Goal: Task Accomplishment & Management: Complete application form

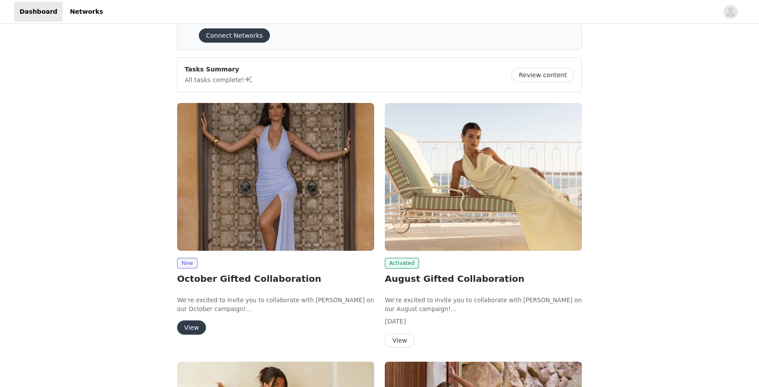
scroll to position [40, 0]
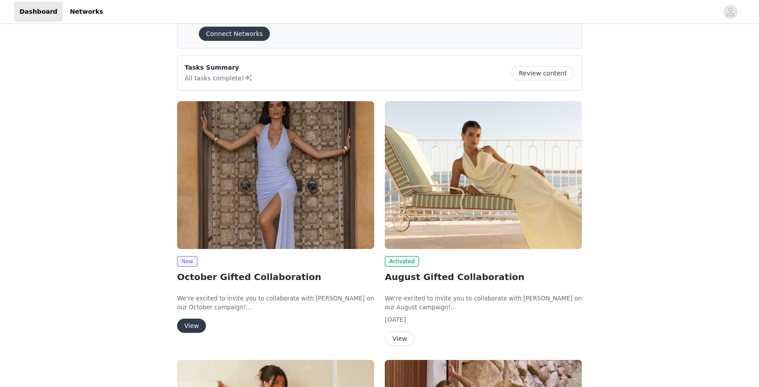
click at [192, 322] on button "View" at bounding box center [191, 326] width 29 height 14
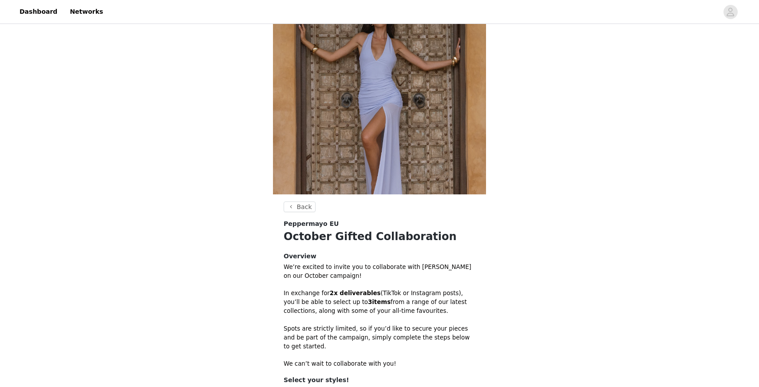
scroll to position [181, 0]
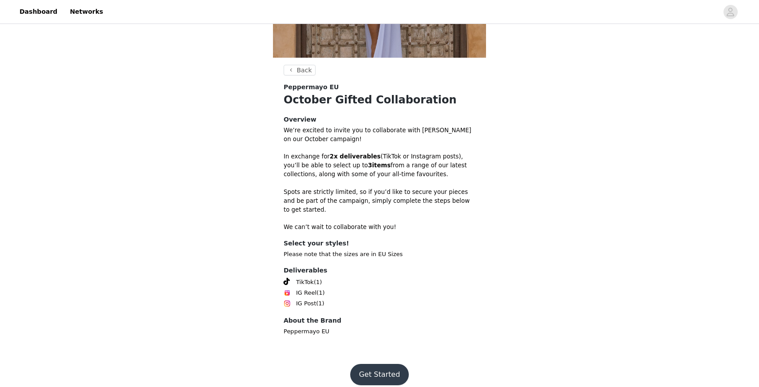
click at [373, 364] on button "Get Started" at bounding box center [379, 374] width 59 height 21
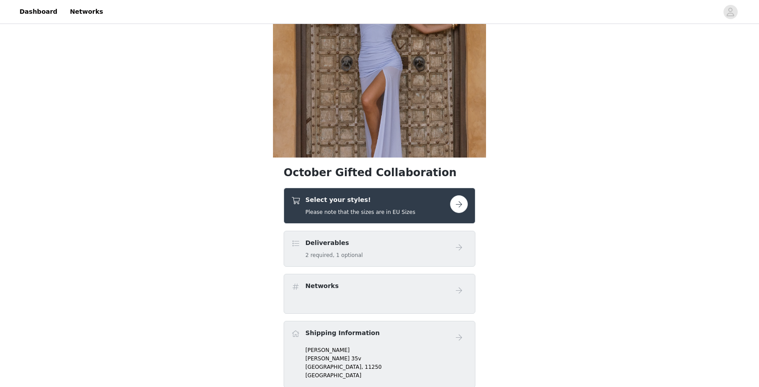
scroll to position [82, 0]
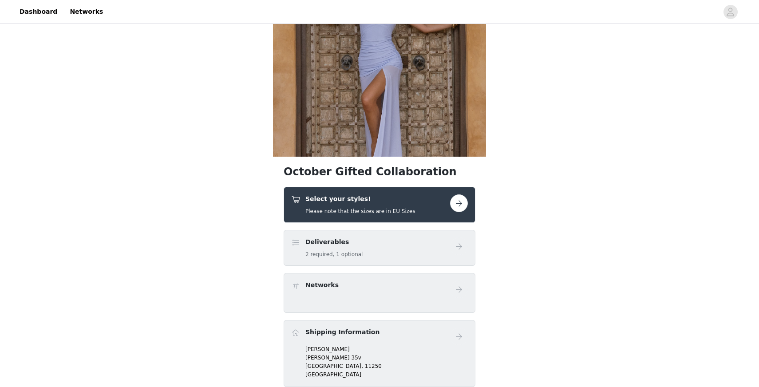
click at [458, 200] on button "button" at bounding box center [459, 203] width 18 height 18
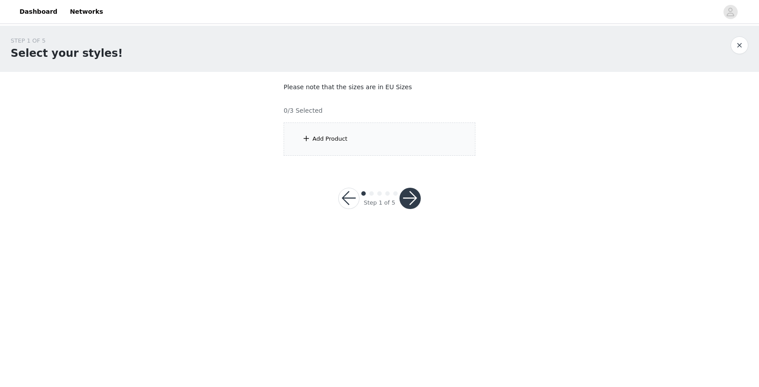
click at [345, 137] on div "Add Product" at bounding box center [329, 138] width 35 height 9
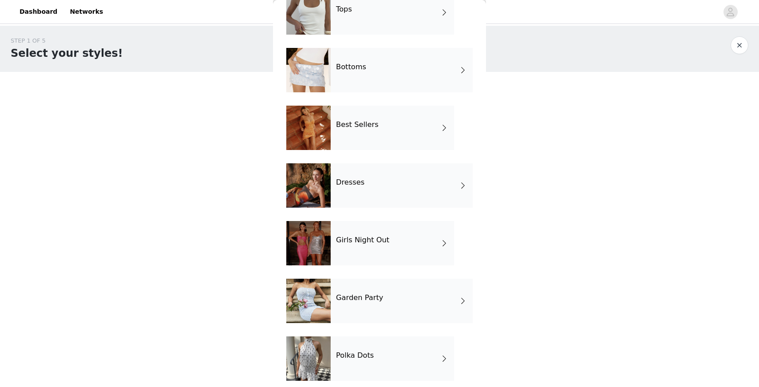
scroll to position [61, 0]
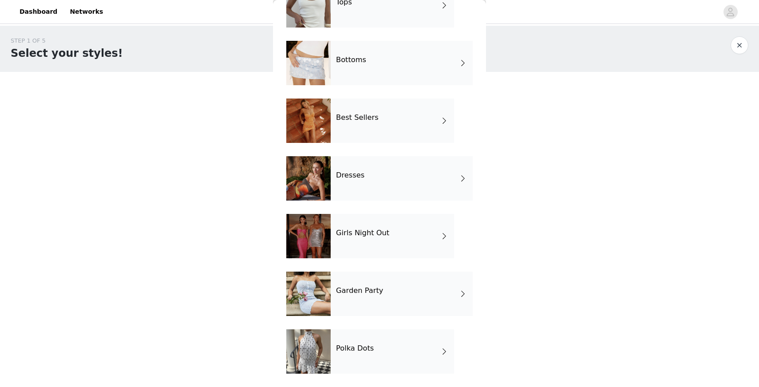
click at [371, 175] on div "Dresses" at bounding box center [402, 178] width 142 height 44
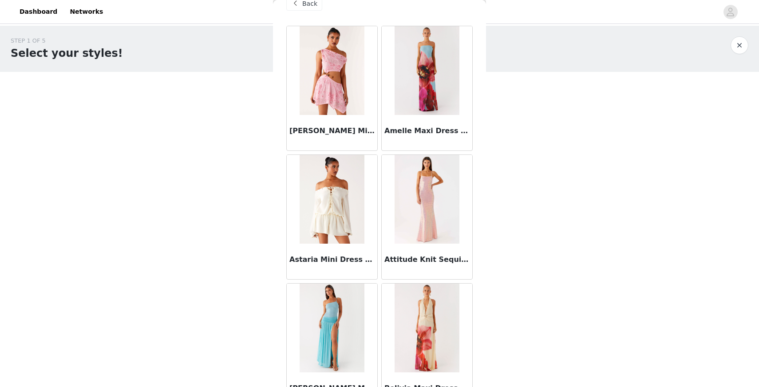
scroll to position [24, 0]
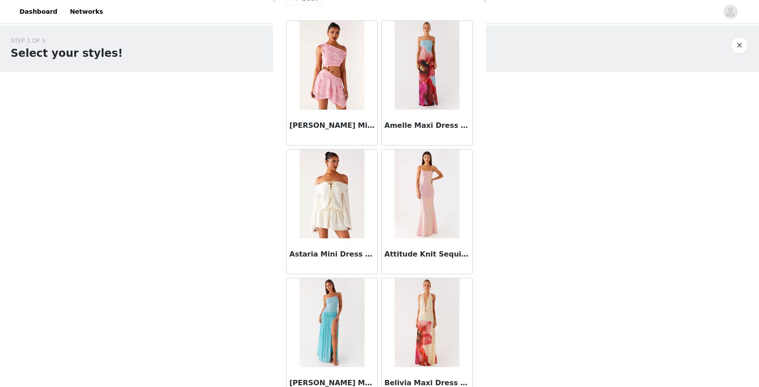
click at [603, 200] on div "STEP 1 OF 5 Select your styles! Please note that the sizes are in EU Sizes 0/3 …" at bounding box center [379, 128] width 759 height 205
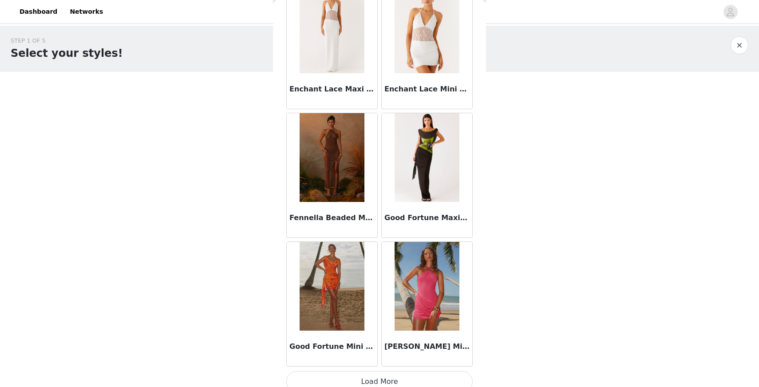
scroll to position [971, 0]
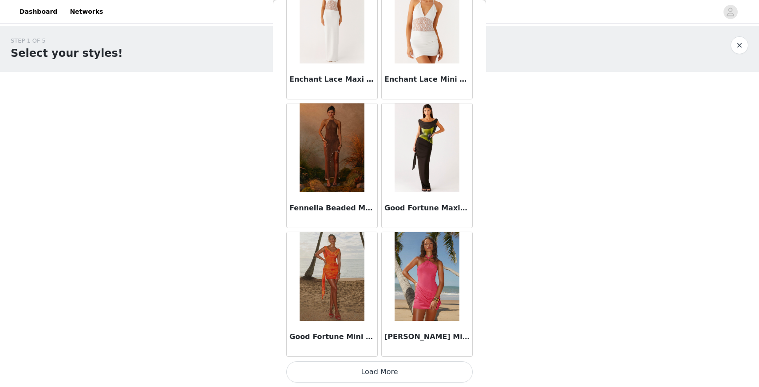
click at [369, 372] on button "Load More" at bounding box center [379, 371] width 186 height 21
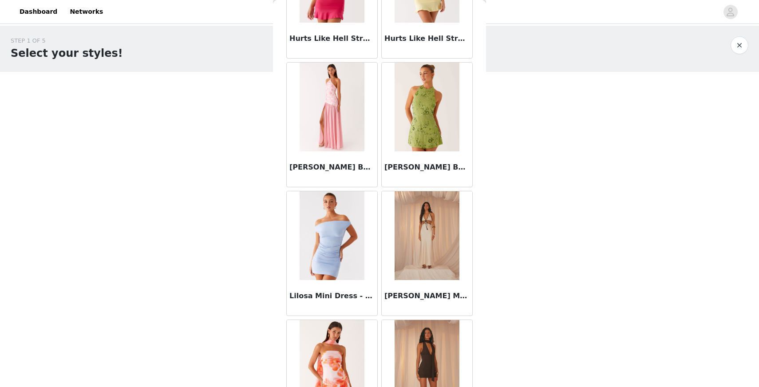
scroll to position [1397, 0]
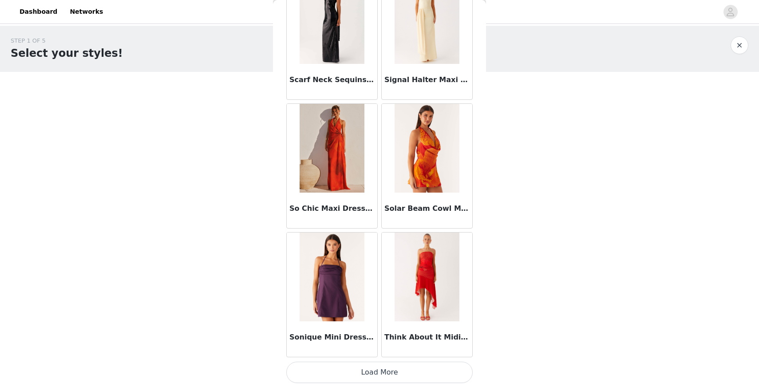
click at [369, 372] on button "Load More" at bounding box center [379, 372] width 186 height 21
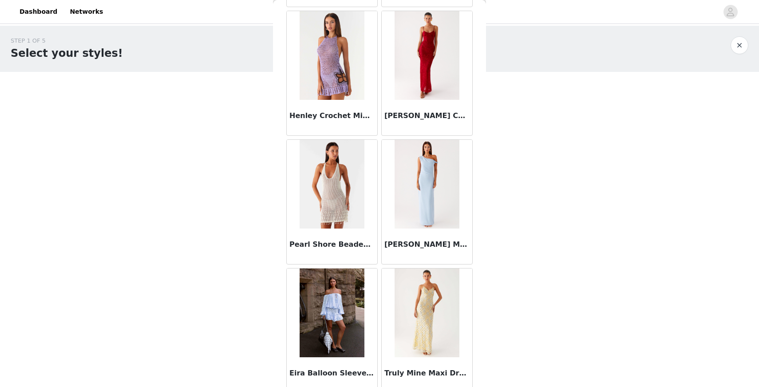
scroll to position [3516, 0]
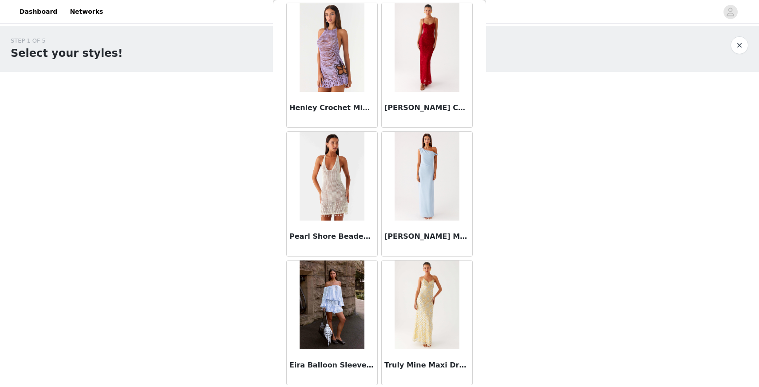
click at [518, 230] on body "Dashboard Networks STEP 1 OF 5 Select your styles! Please note that the sizes a…" at bounding box center [379, 193] width 759 height 387
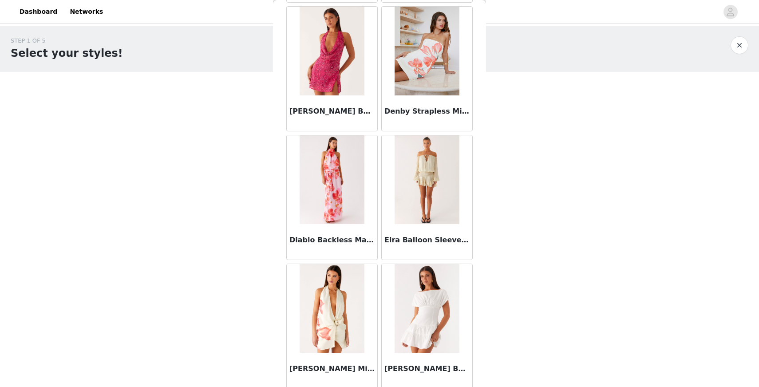
scroll to position [552, 0]
click at [426, 160] on img at bounding box center [426, 180] width 64 height 89
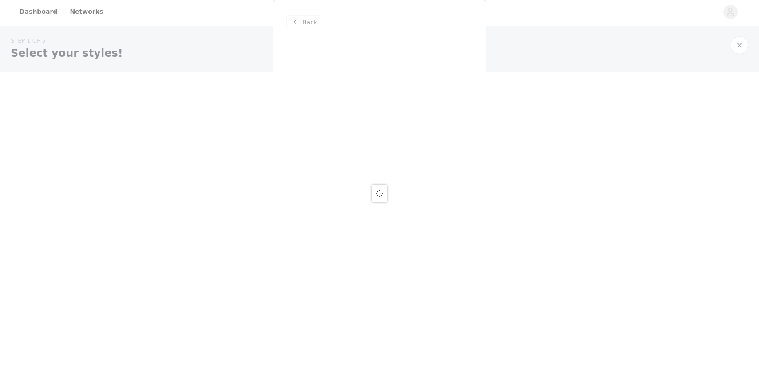
scroll to position [0, 0]
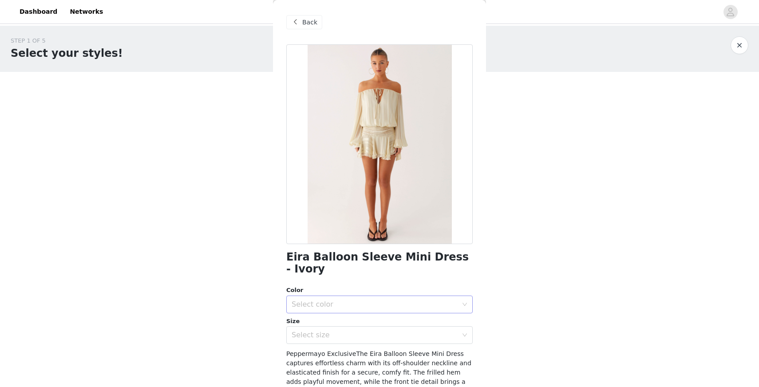
click at [417, 300] on div "Select color" at bounding box center [375, 304] width 166 height 9
click at [414, 313] on li "Ivory" at bounding box center [379, 312] width 186 height 14
click at [412, 331] on div "Select size" at bounding box center [375, 335] width 166 height 9
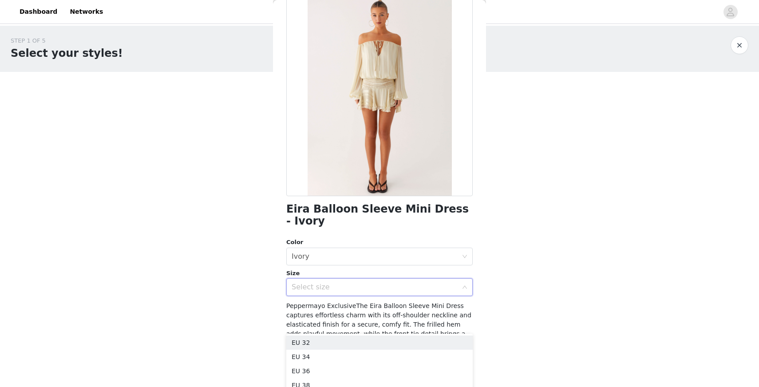
scroll to position [47, 0]
click at [369, 369] on li "EU 36" at bounding box center [379, 371] width 186 height 14
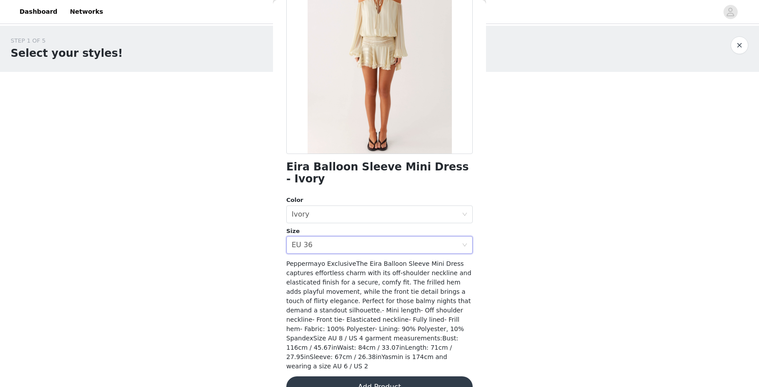
scroll to position [87, 0]
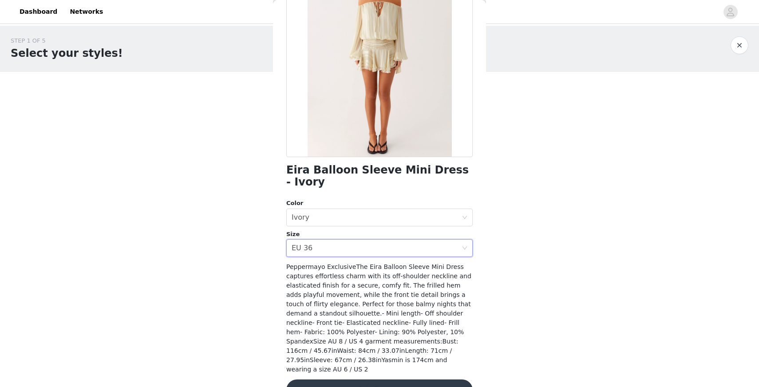
click at [394, 379] on button "Add Product" at bounding box center [379, 389] width 186 height 21
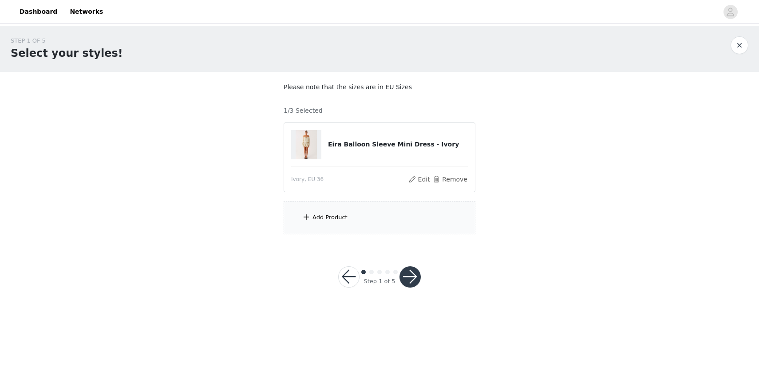
click at [388, 209] on div "Add Product" at bounding box center [380, 217] width 192 height 33
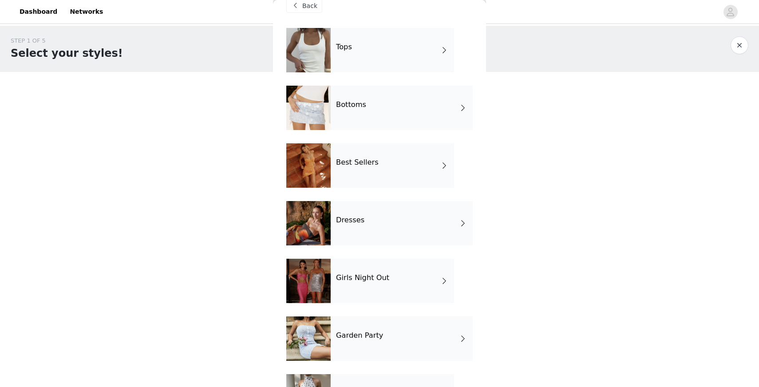
scroll to position [0, 0]
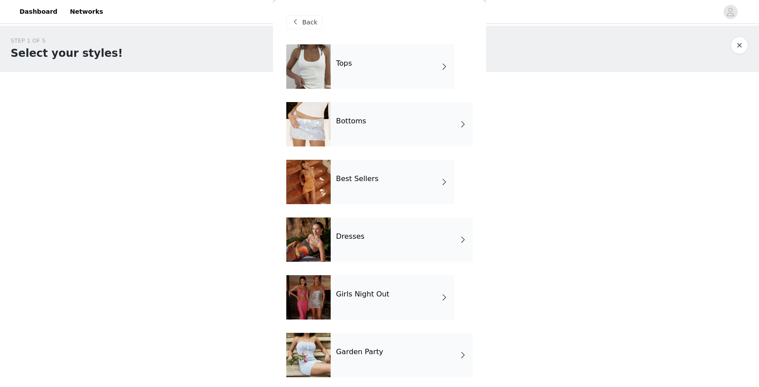
click at [376, 114] on div "Bottoms" at bounding box center [402, 124] width 142 height 44
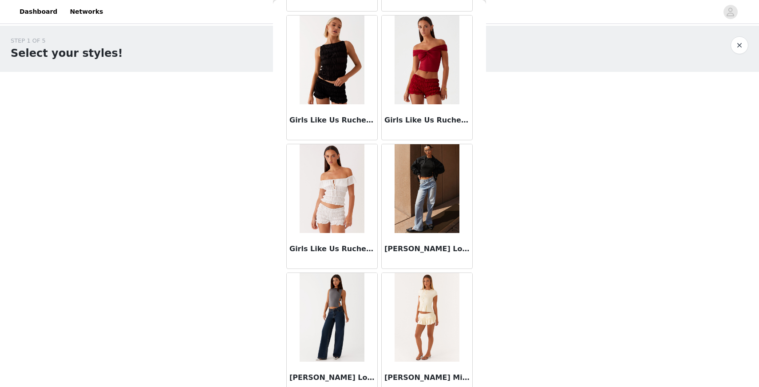
scroll to position [971, 0]
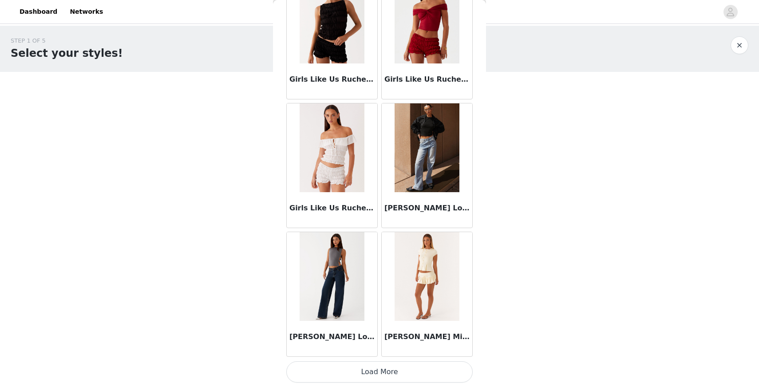
click at [390, 367] on button "Load More" at bounding box center [379, 371] width 186 height 21
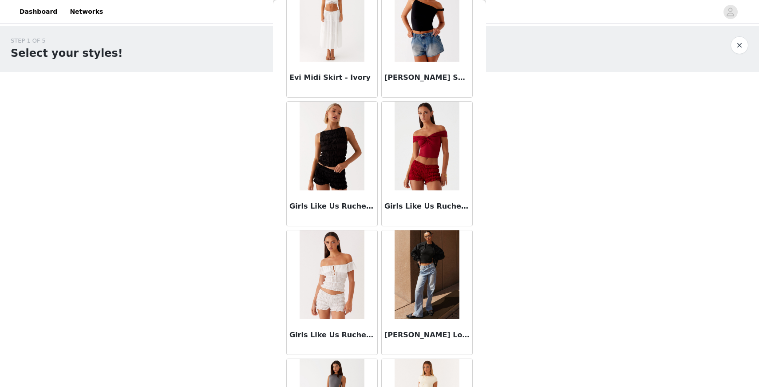
scroll to position [0, 0]
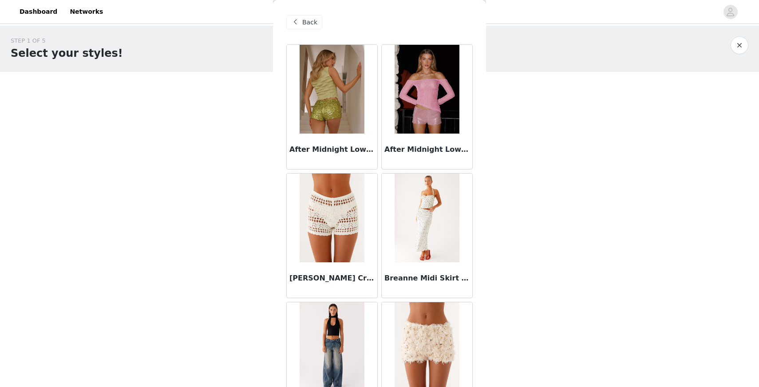
click at [303, 23] on span "Back" at bounding box center [309, 22] width 15 height 9
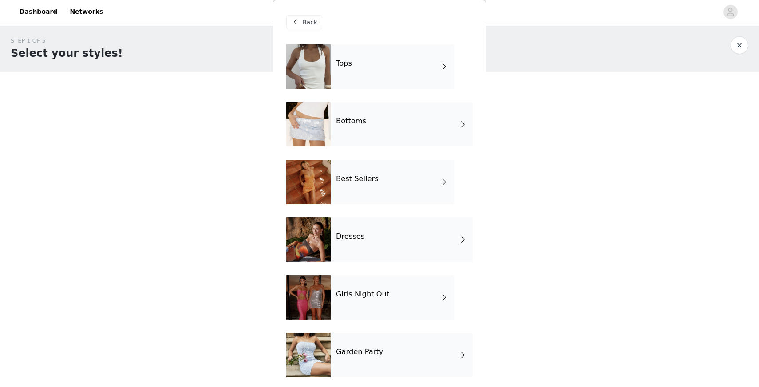
click at [385, 190] on div "Best Sellers" at bounding box center [392, 182] width 123 height 44
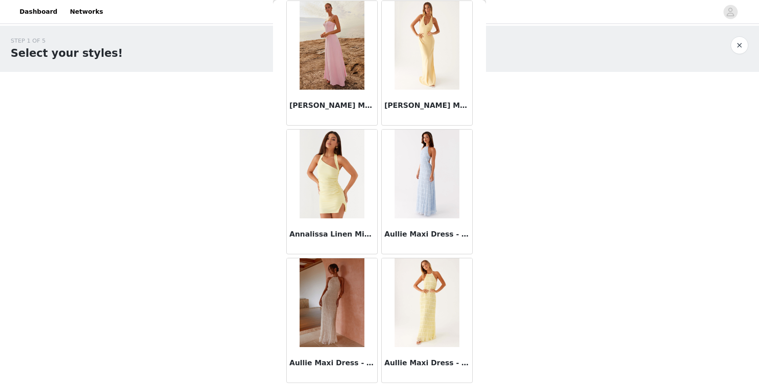
scroll to position [971, 0]
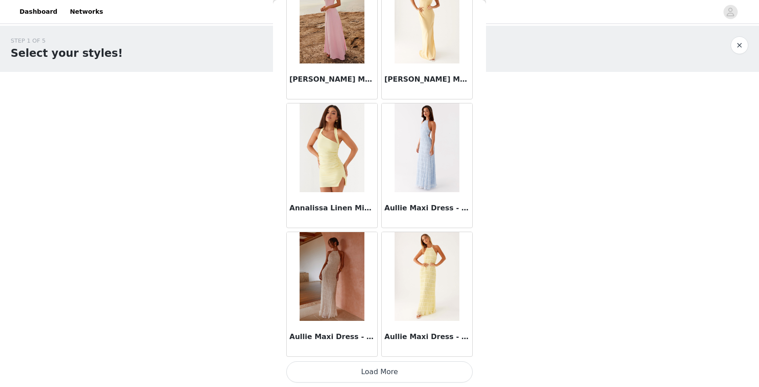
click at [380, 371] on button "Load More" at bounding box center [379, 371] width 186 height 21
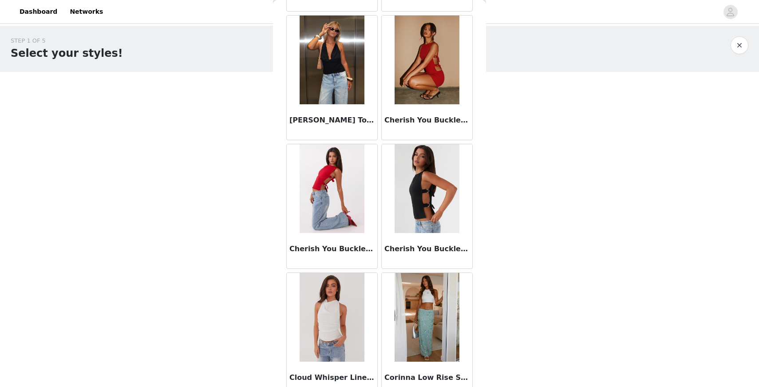
scroll to position [2258, 0]
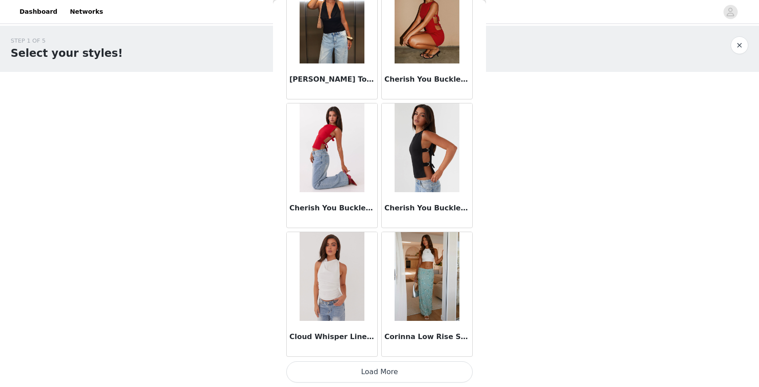
click at [369, 369] on button "Load More" at bounding box center [379, 371] width 186 height 21
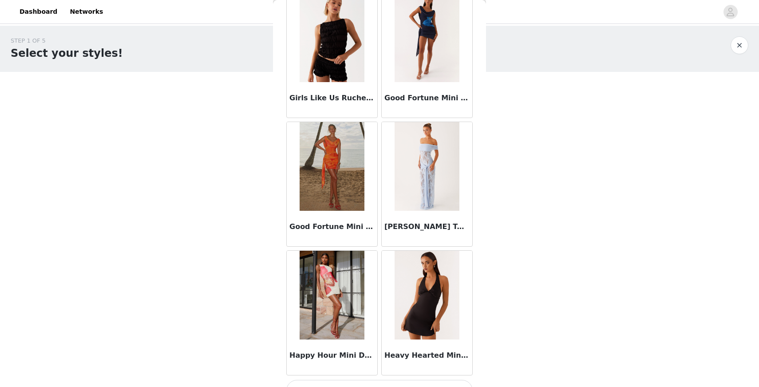
scroll to position [3545, 0]
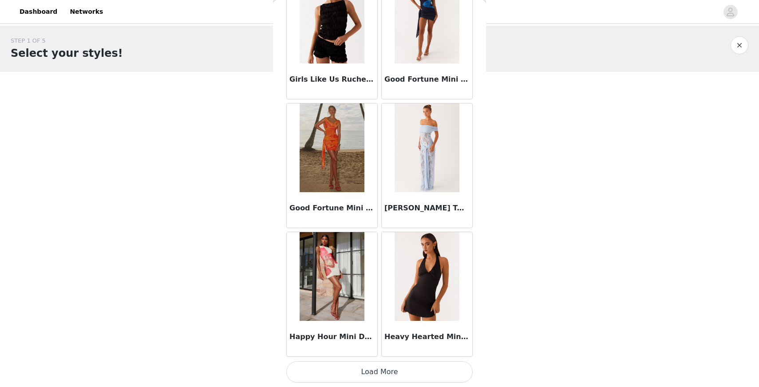
click at [404, 369] on button "Load More" at bounding box center [379, 371] width 186 height 21
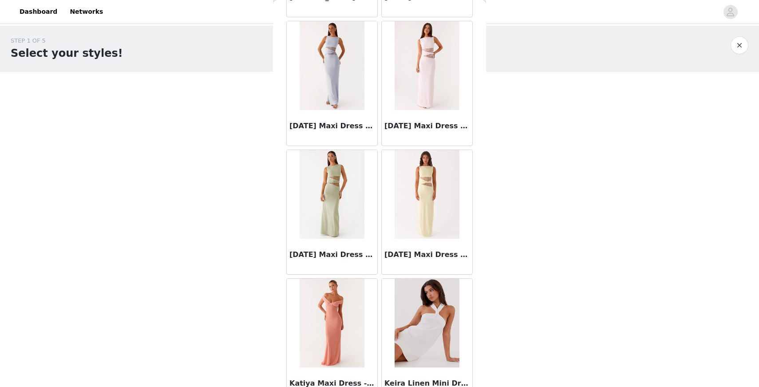
scroll to position [4832, 0]
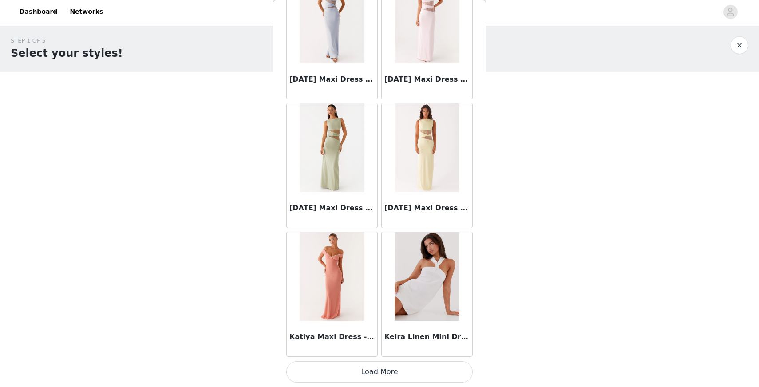
click at [380, 368] on button "Load More" at bounding box center [379, 371] width 186 height 21
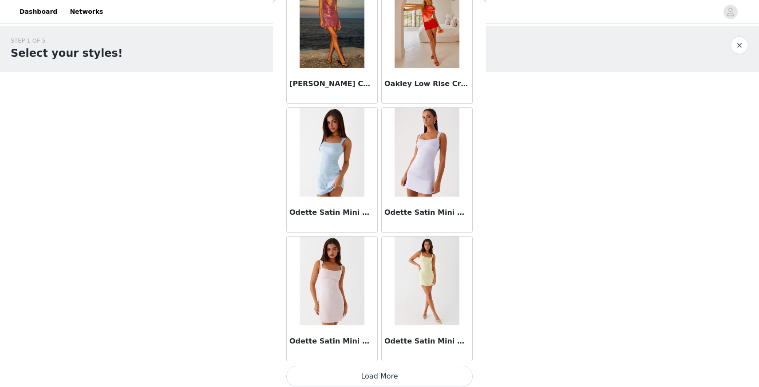
scroll to position [6118, 0]
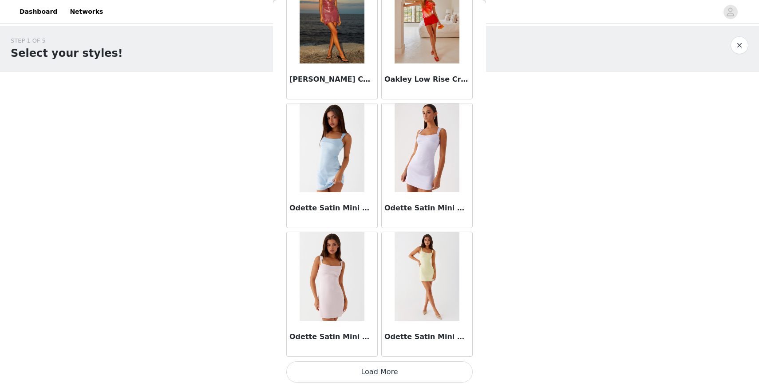
click at [382, 370] on button "Load More" at bounding box center [379, 371] width 186 height 21
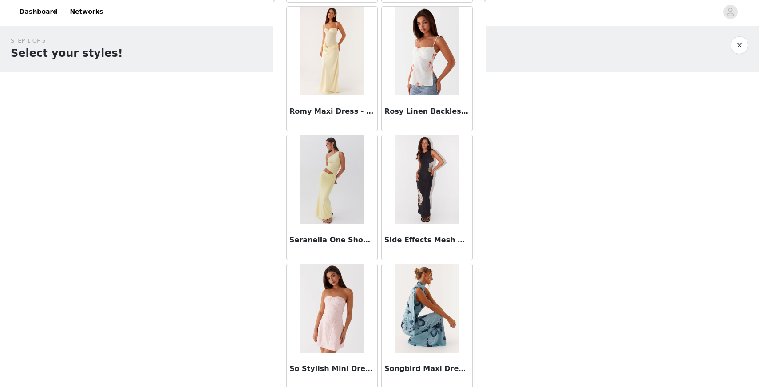
scroll to position [7405, 0]
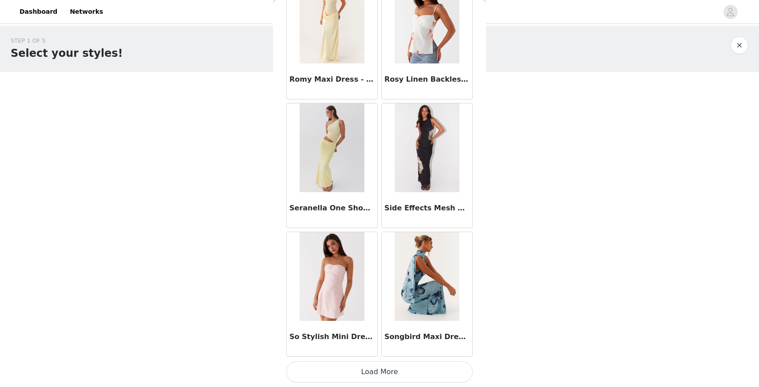
click at [399, 372] on button "Load More" at bounding box center [379, 371] width 186 height 21
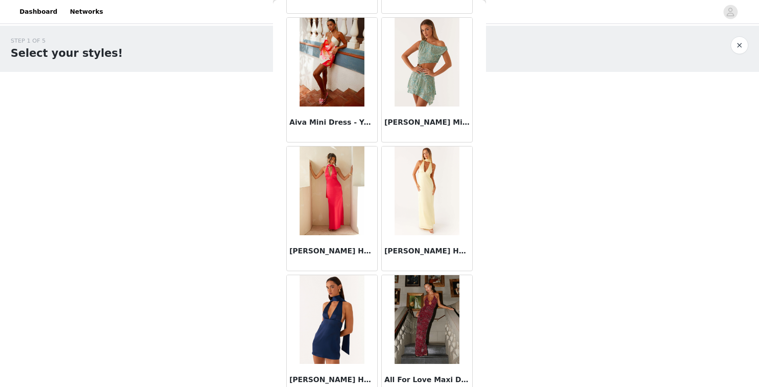
scroll to position [0, 0]
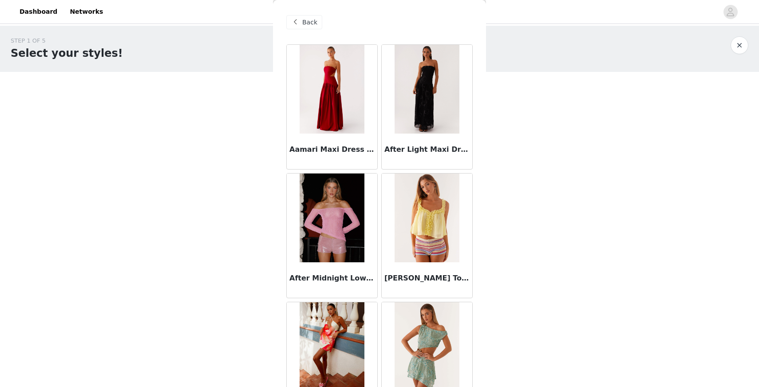
click at [299, 23] on span at bounding box center [295, 22] width 11 height 11
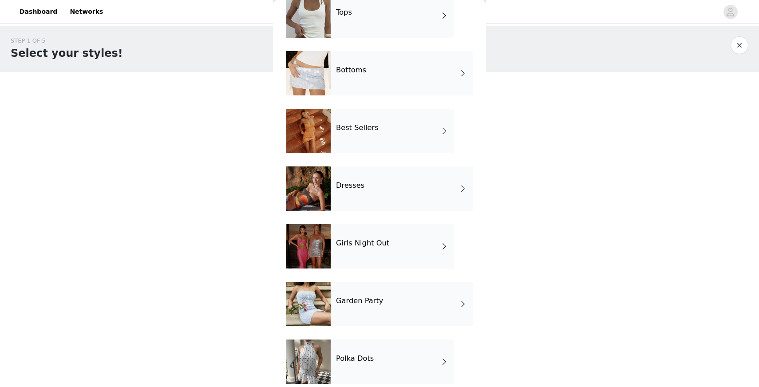
scroll to position [61, 0]
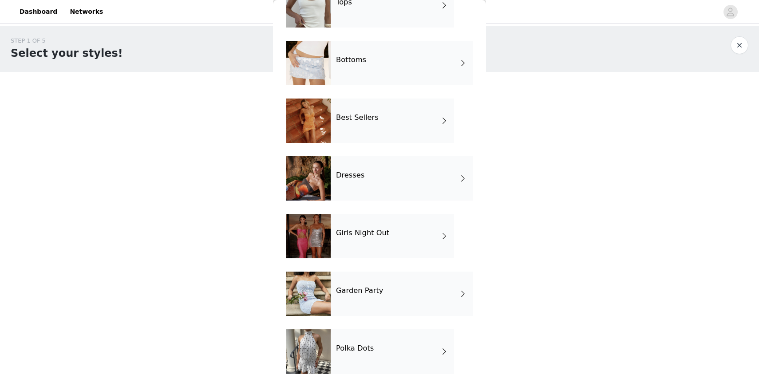
click at [349, 291] on h4 "Garden Party" at bounding box center [359, 291] width 47 height 8
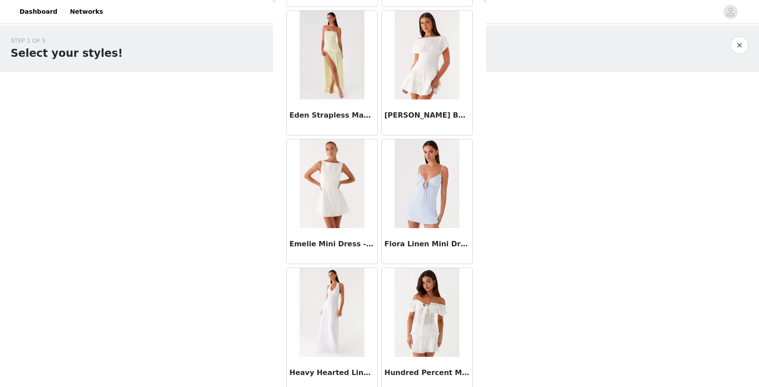
scroll to position [971, 0]
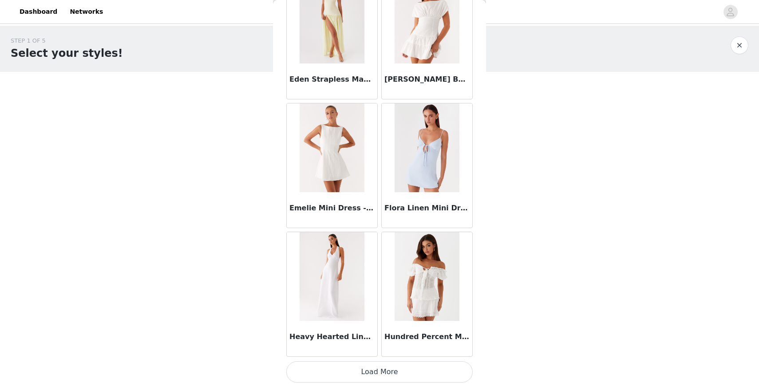
click at [389, 376] on button "Load More" at bounding box center [379, 371] width 186 height 21
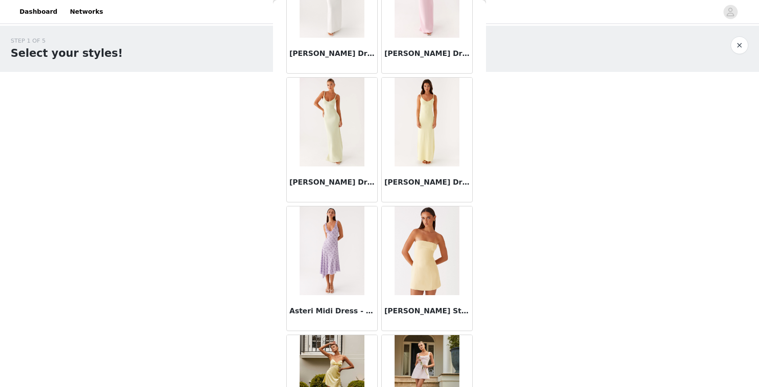
scroll to position [0, 0]
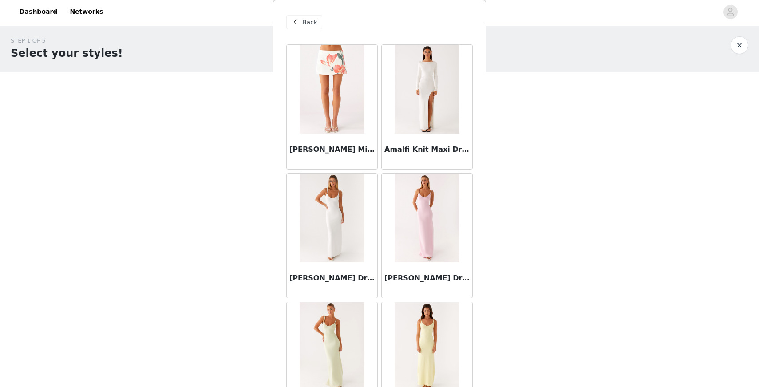
click at [298, 18] on span at bounding box center [295, 22] width 11 height 11
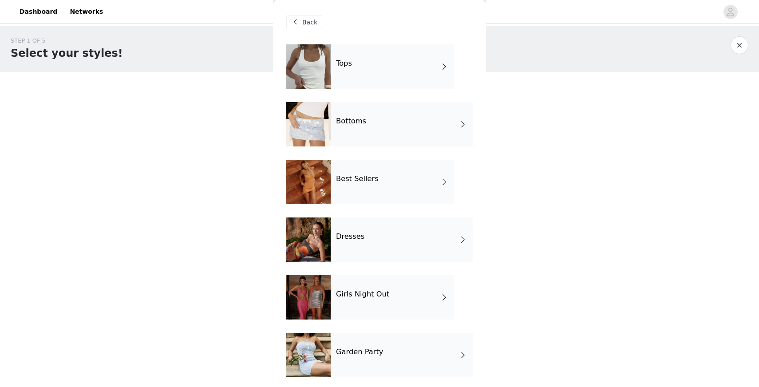
click at [358, 242] on div "Dresses" at bounding box center [402, 239] width 142 height 44
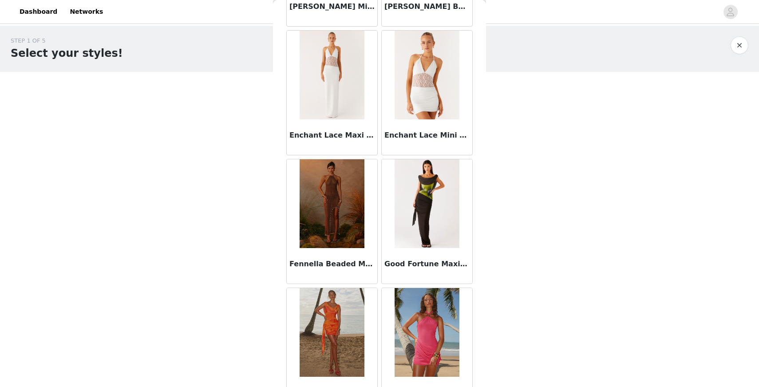
scroll to position [971, 0]
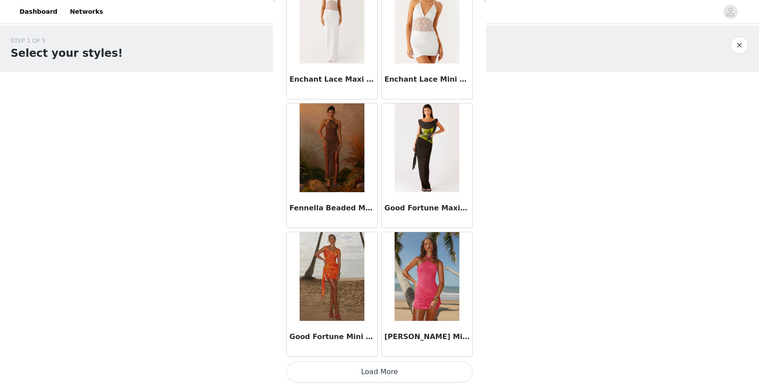
click at [397, 376] on button "Load More" at bounding box center [379, 371] width 186 height 21
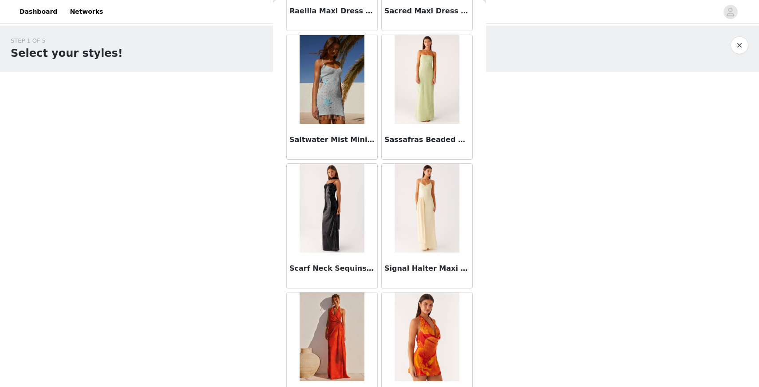
scroll to position [2258, 0]
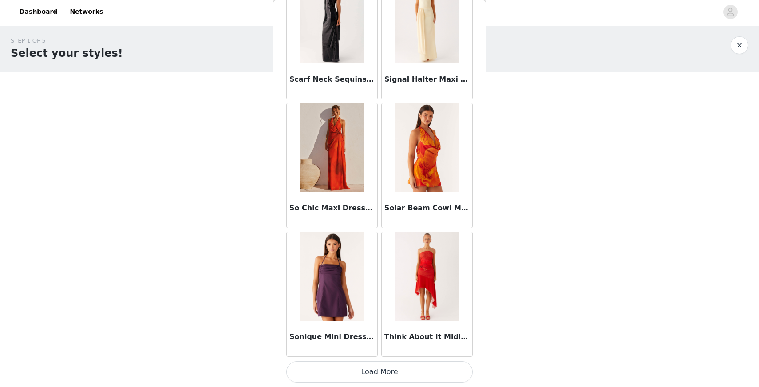
click at [370, 372] on button "Load More" at bounding box center [379, 371] width 186 height 21
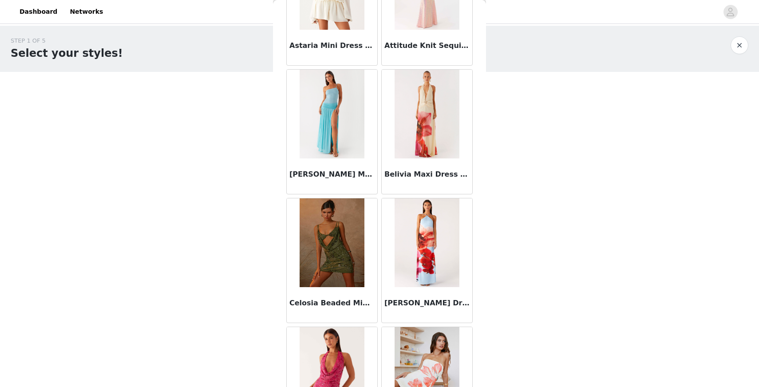
scroll to position [0, 0]
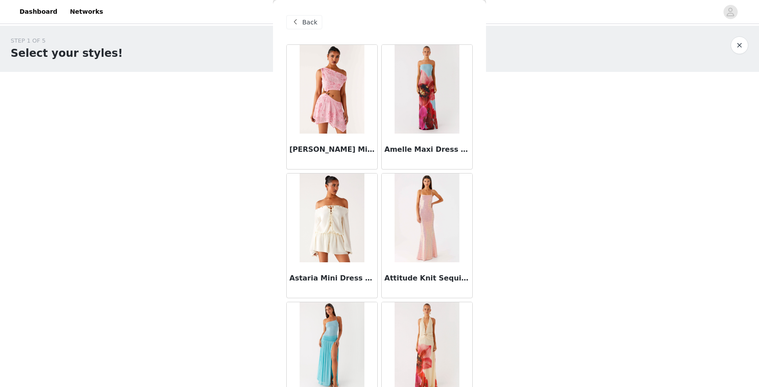
click at [301, 11] on div "Back" at bounding box center [379, 22] width 186 height 44
click at [301, 20] on div "Back" at bounding box center [304, 22] width 36 height 14
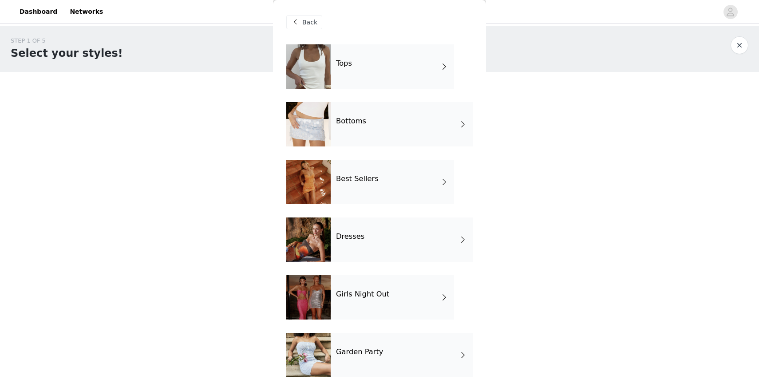
click at [387, 305] on div "Girls Night Out" at bounding box center [392, 297] width 123 height 44
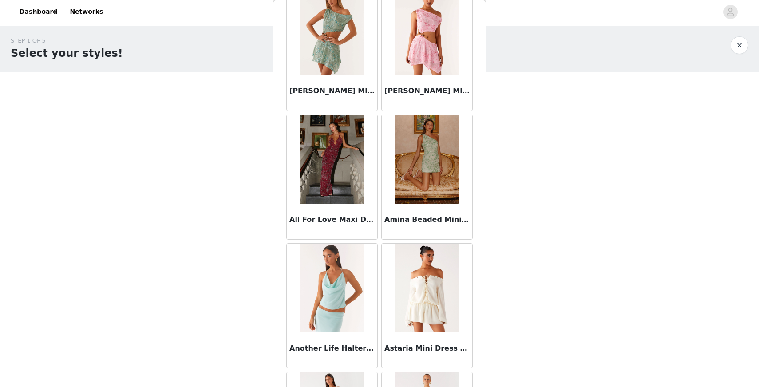
scroll to position [320, 0]
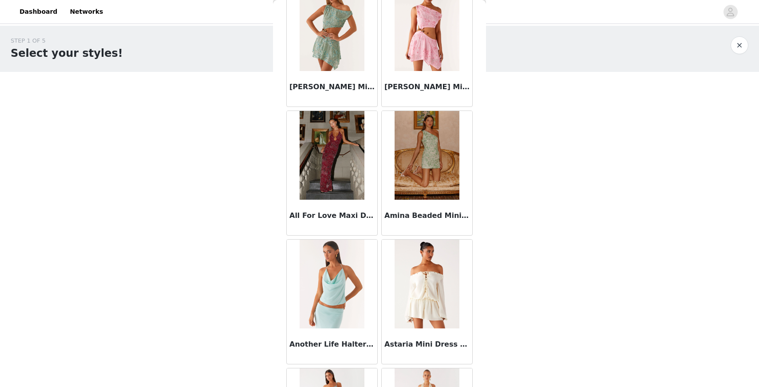
click at [410, 154] on img at bounding box center [426, 155] width 64 height 89
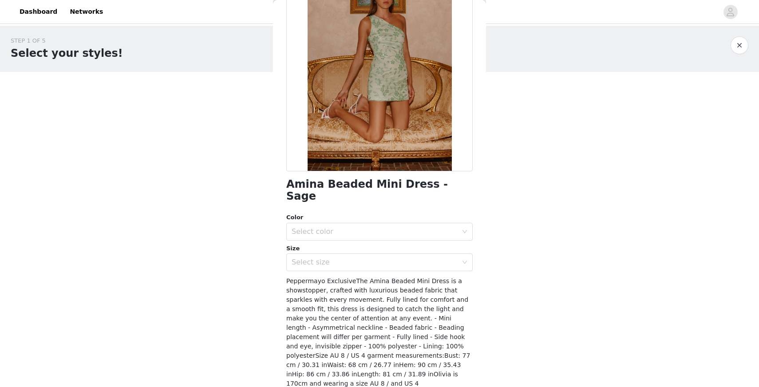
scroll to position [90, 0]
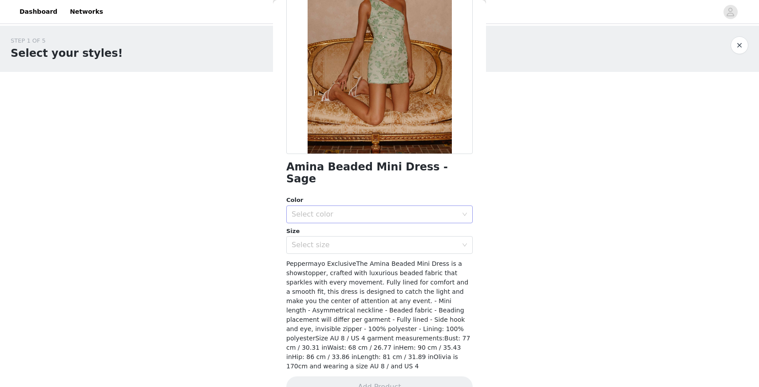
click at [433, 210] on div "Select color" at bounding box center [377, 214] width 170 height 17
click at [430, 220] on li "Sage" at bounding box center [379, 222] width 186 height 14
click at [427, 241] on div "Select size" at bounding box center [375, 245] width 166 height 9
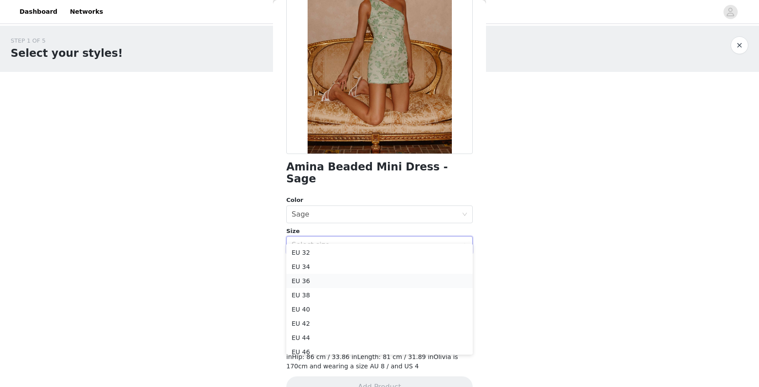
click at [381, 276] on li "EU 36" at bounding box center [379, 281] width 186 height 14
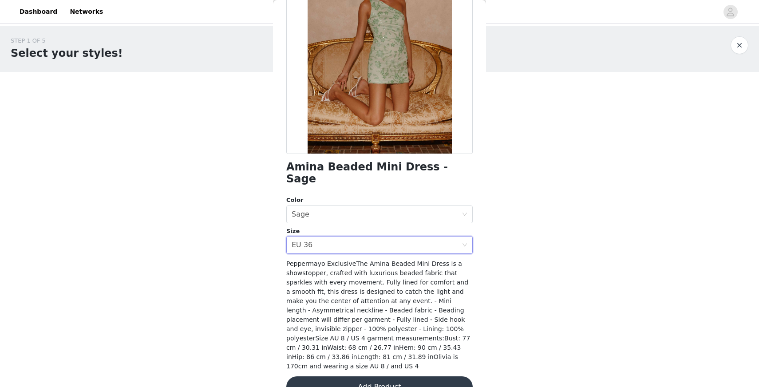
click at [371, 376] on button "Add Product" at bounding box center [379, 386] width 186 height 21
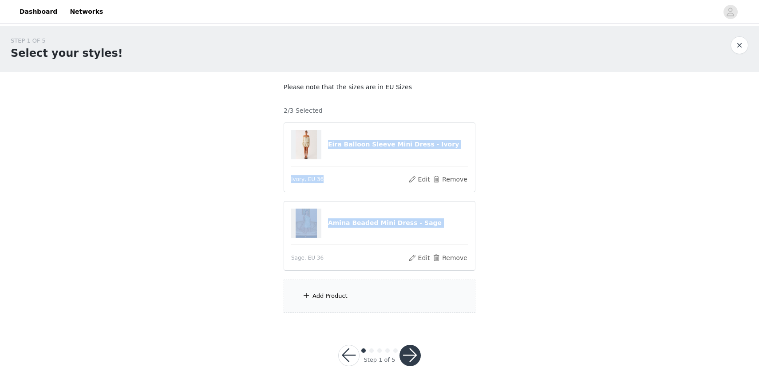
drag, startPoint x: 280, startPoint y: 252, endPoint x: 197, endPoint y: 111, distance: 162.9
click at [199, 122] on div "STEP 1 OF 5 Select your styles! Please note that the sizes are in EU Sizes 2/3 …" at bounding box center [379, 175] width 759 height 298
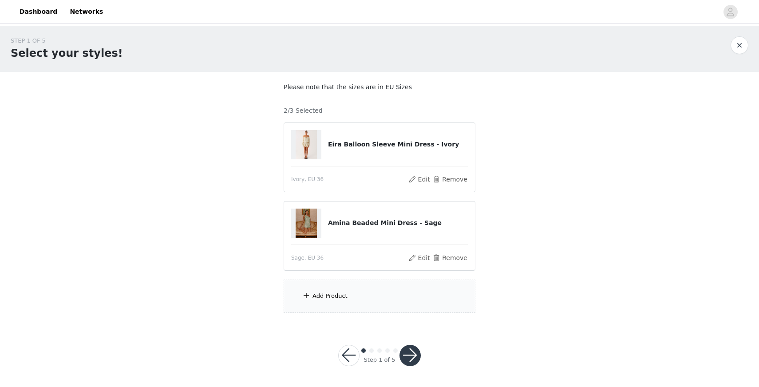
click at [336, 288] on div "Add Product" at bounding box center [380, 296] width 192 height 33
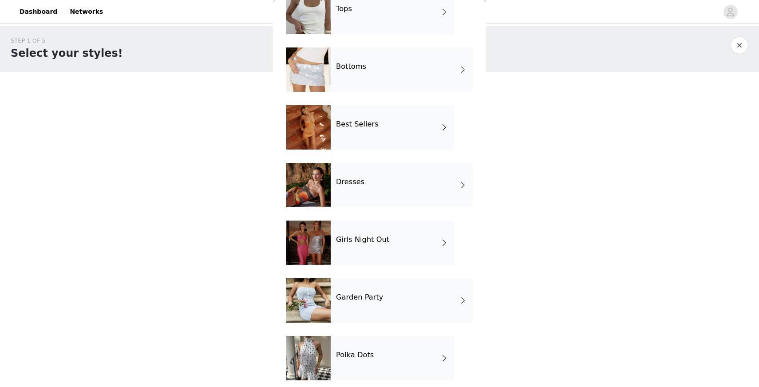
scroll to position [61, 0]
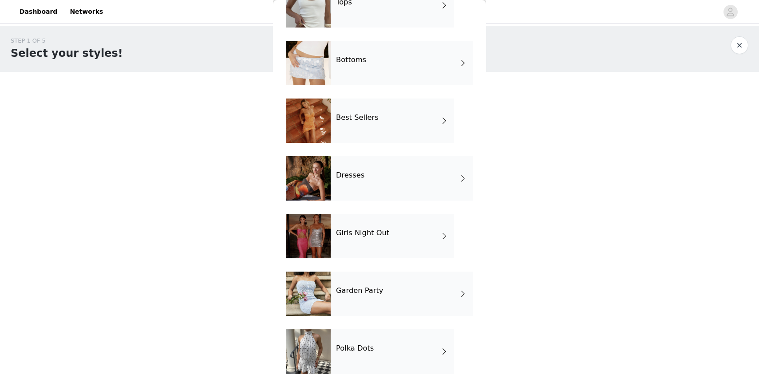
click at [350, 345] on h4 "Polka Dots" at bounding box center [355, 348] width 38 height 8
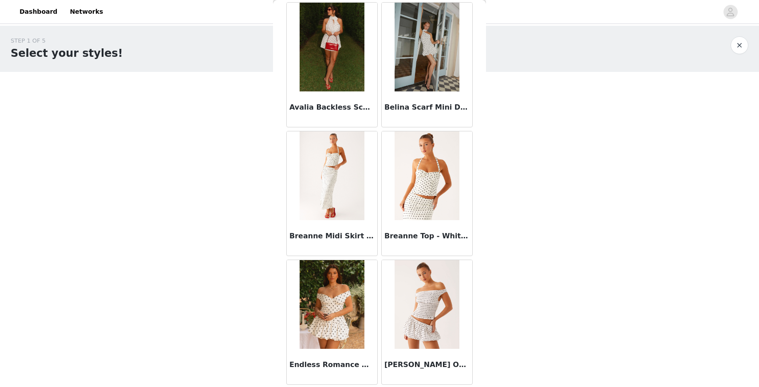
scroll to position [0, 0]
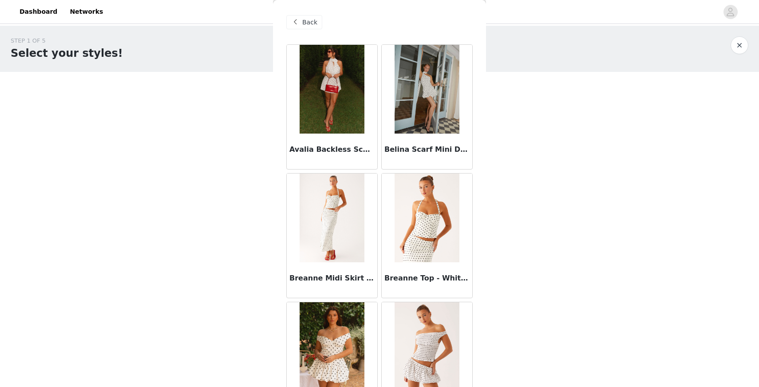
click at [294, 17] on span at bounding box center [295, 22] width 11 height 11
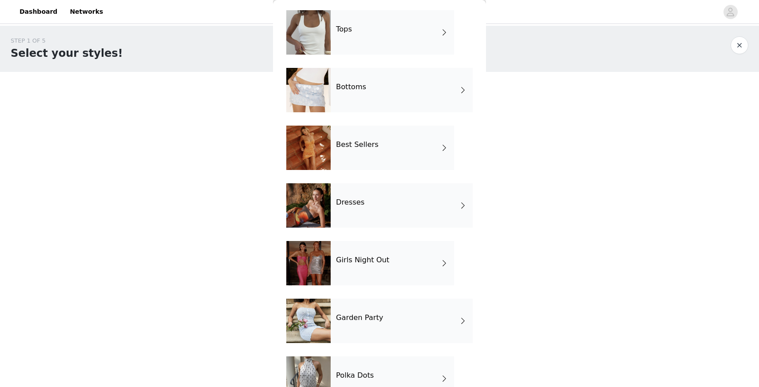
scroll to position [61, 0]
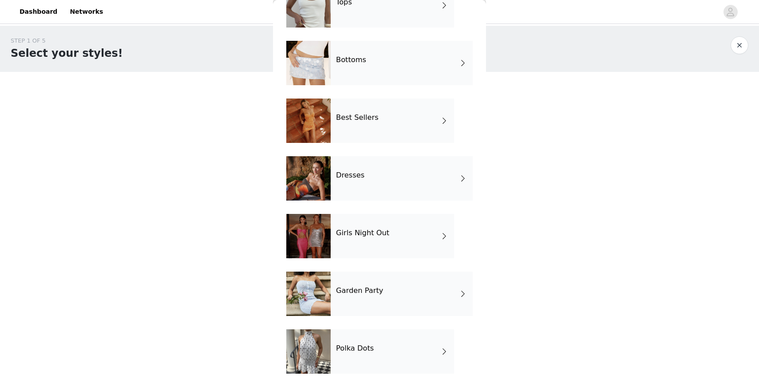
click at [374, 232] on h4 "Girls Night Out" at bounding box center [362, 233] width 53 height 8
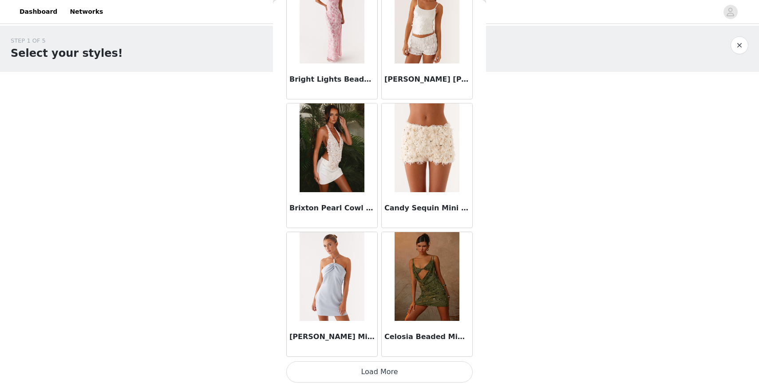
scroll to position [0, 0]
click at [372, 364] on button "Load More" at bounding box center [379, 371] width 186 height 21
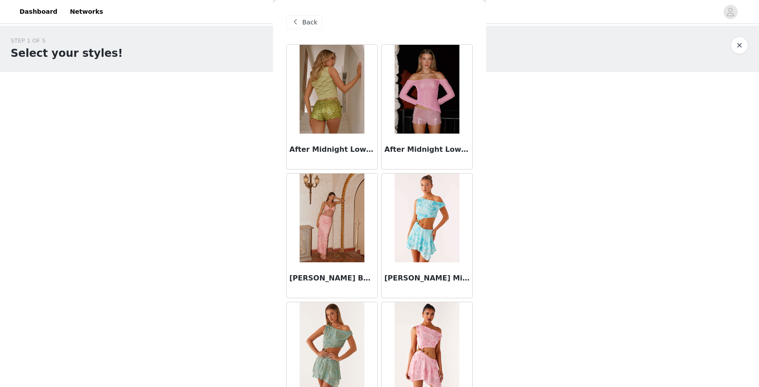
click at [298, 18] on span at bounding box center [295, 22] width 11 height 11
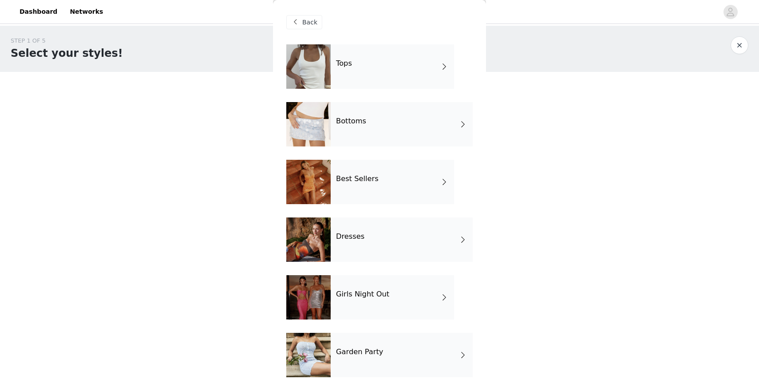
scroll to position [61, 0]
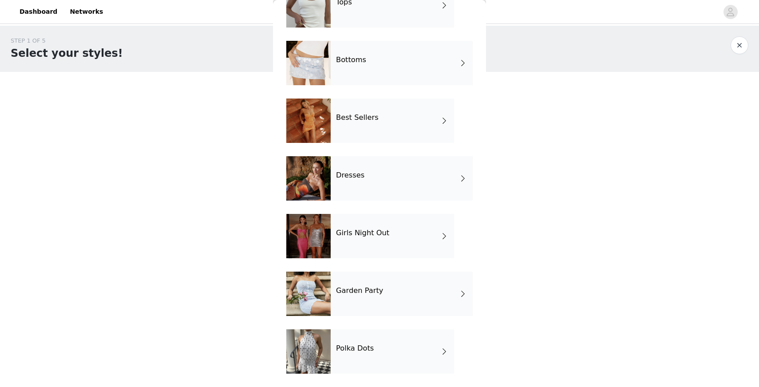
click at [333, 367] on div "Polka Dots" at bounding box center [392, 351] width 123 height 44
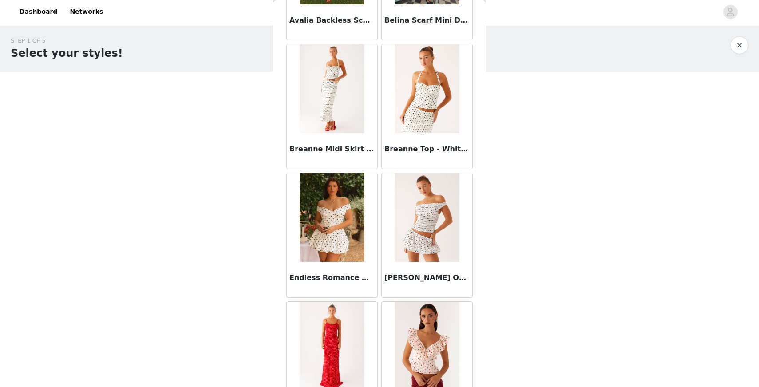
scroll to position [428, 0]
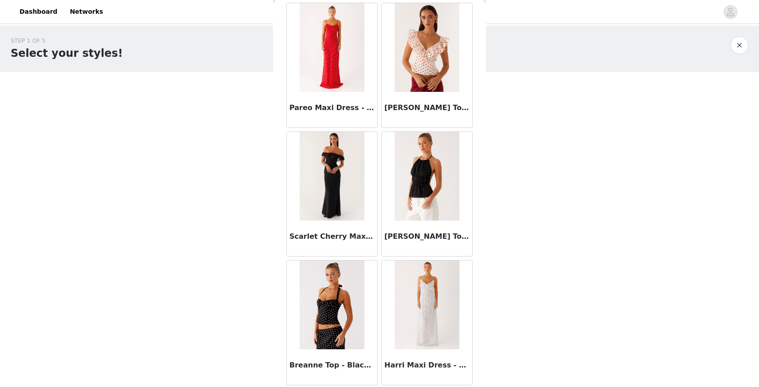
click at [329, 189] on img at bounding box center [332, 176] width 64 height 89
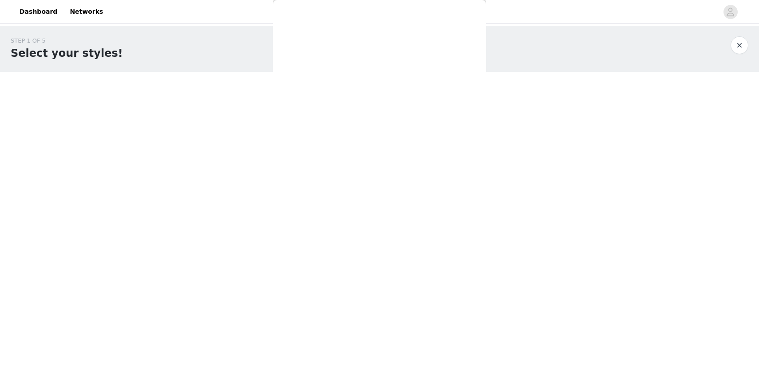
scroll to position [0, 0]
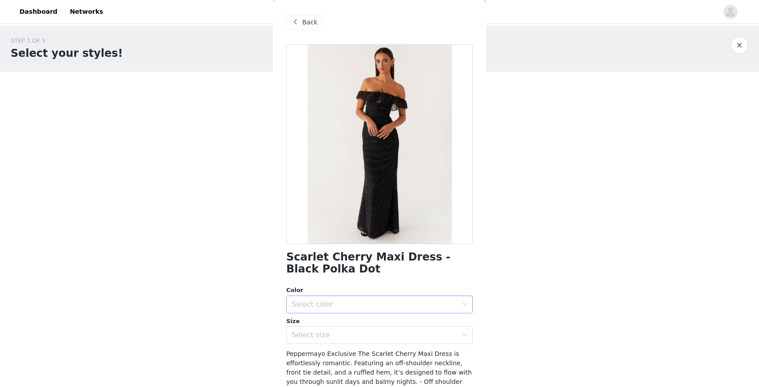
click at [339, 303] on div "Select color" at bounding box center [375, 304] width 166 height 9
click at [337, 313] on div "Color Select color Size Select size" at bounding box center [379, 315] width 186 height 58
click at [338, 311] on div "Select color" at bounding box center [377, 304] width 170 height 17
click at [338, 322] on li "Black Polka Dot" at bounding box center [379, 324] width 186 height 14
click at [340, 340] on div "Select size" at bounding box center [377, 335] width 170 height 17
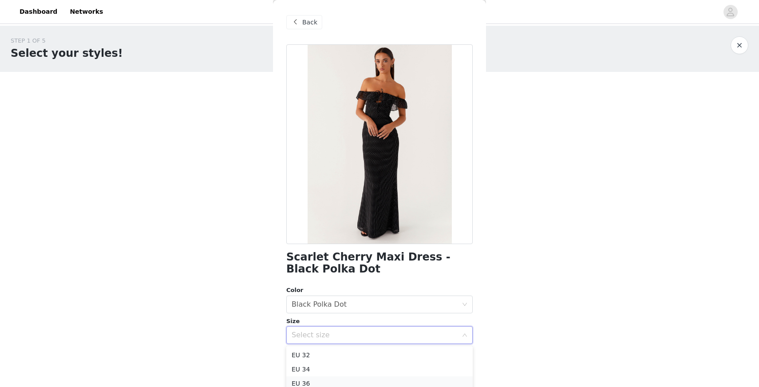
click at [332, 378] on li "EU 36" at bounding box center [379, 383] width 186 height 14
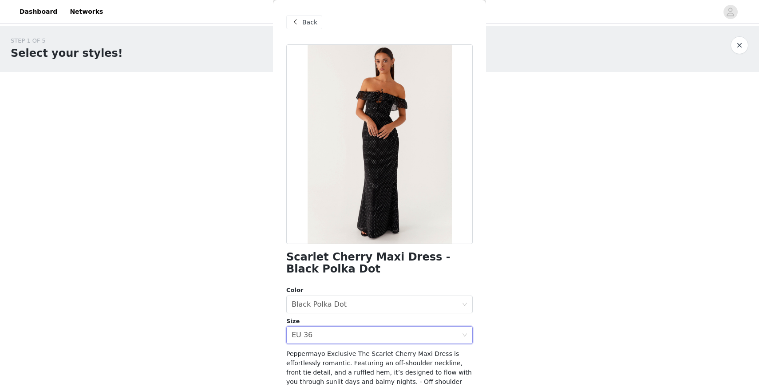
scroll to position [93, 0]
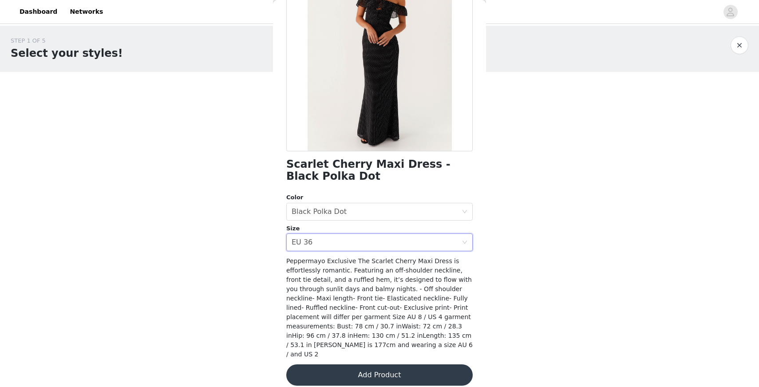
click at [332, 378] on div "Scarlet Cherry Maxi Dress - Black Polka Dot Color Select color Black Polka Dot …" at bounding box center [379, 174] width 186 height 445
click at [332, 372] on button "Add Product" at bounding box center [379, 374] width 186 height 21
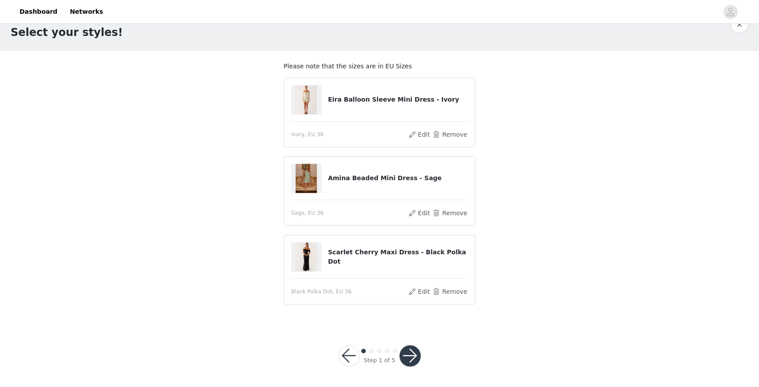
scroll to position [21, 0]
click at [404, 350] on button "button" at bounding box center [409, 355] width 21 height 21
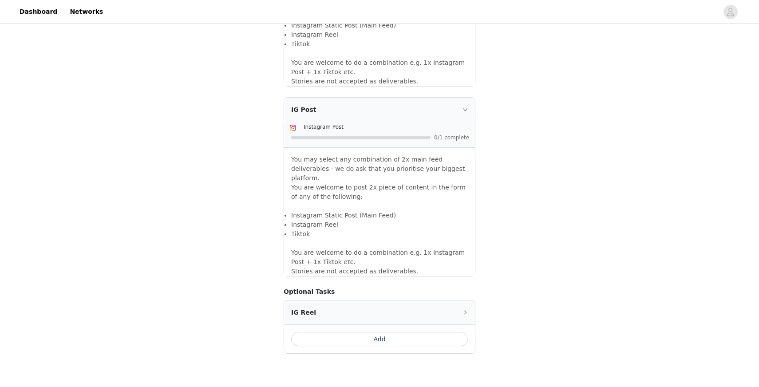
scroll to position [730, 0]
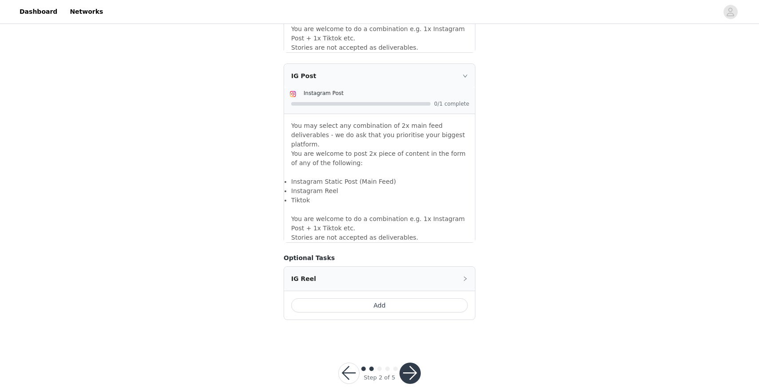
click at [409, 363] on button "button" at bounding box center [409, 373] width 21 height 21
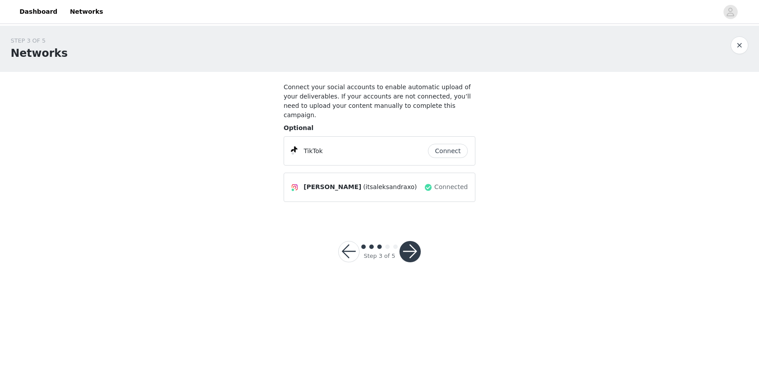
click at [410, 245] on button "button" at bounding box center [409, 251] width 21 height 21
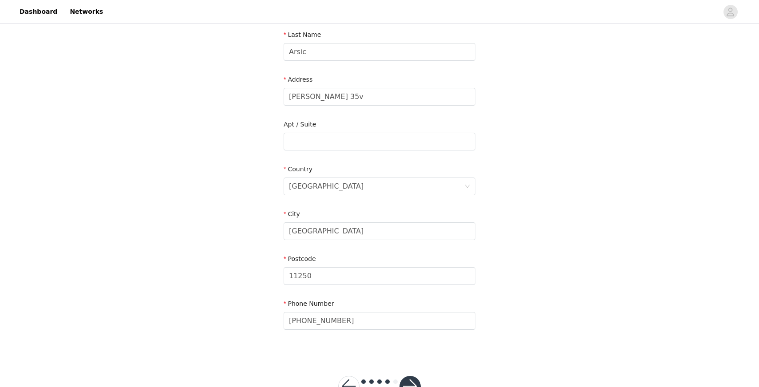
scroll to position [192, 0]
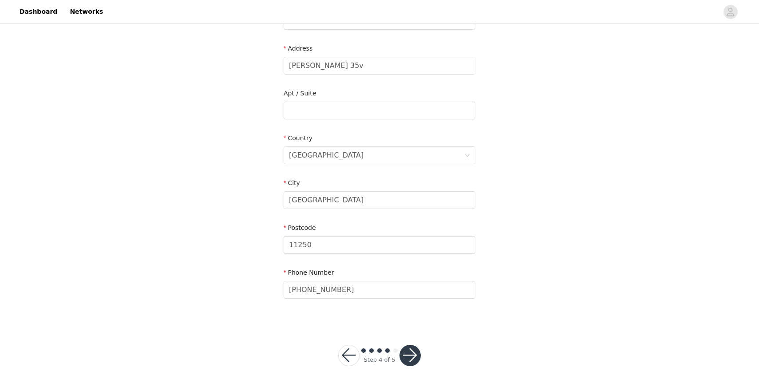
click at [414, 351] on button "button" at bounding box center [409, 355] width 21 height 21
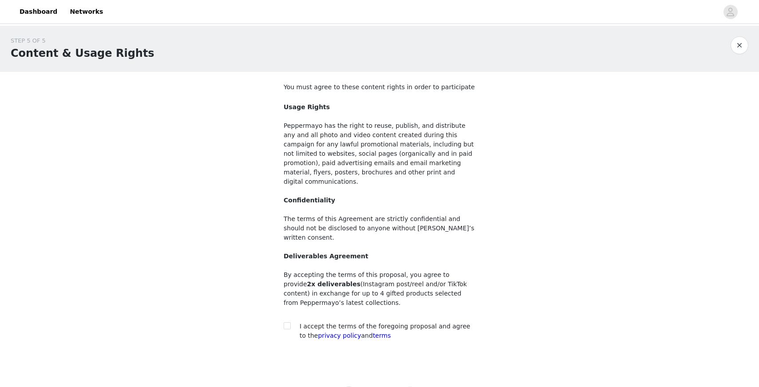
scroll to position [23, 0]
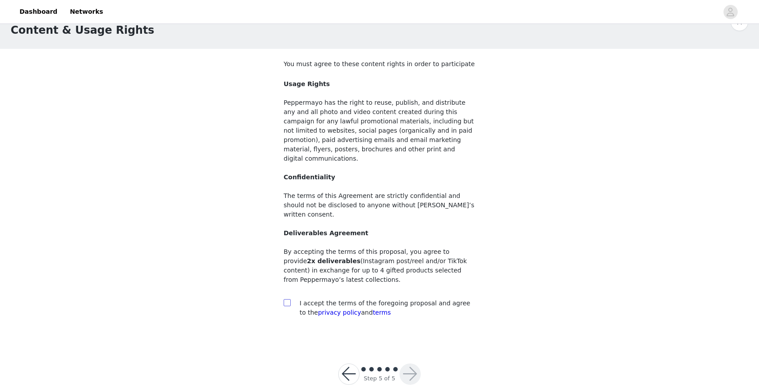
click at [290, 299] on div at bounding box center [290, 303] width 12 height 9
click at [285, 299] on input "checkbox" at bounding box center [287, 302] width 6 height 6
checkbox input "true"
click at [422, 359] on div "Step 5 of 5" at bounding box center [379, 374] width 104 height 43
click at [409, 363] on button "button" at bounding box center [409, 373] width 21 height 21
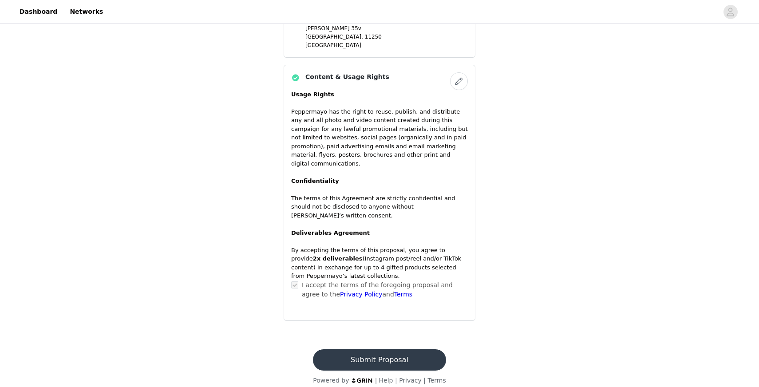
click at [407, 349] on button "Submit Proposal" at bounding box center [379, 359] width 133 height 21
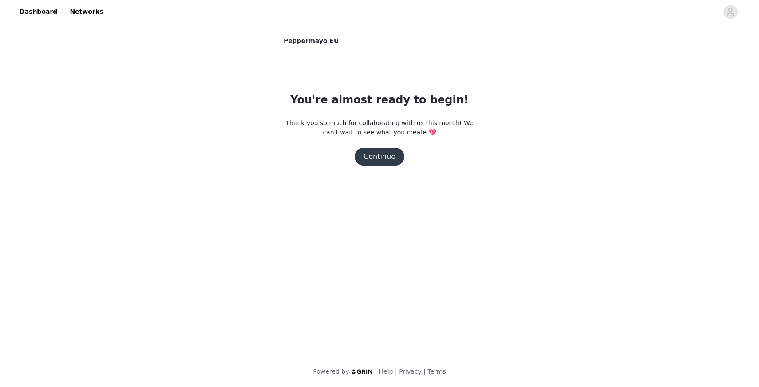
click at [383, 161] on button "Continue" at bounding box center [380, 157] width 50 height 18
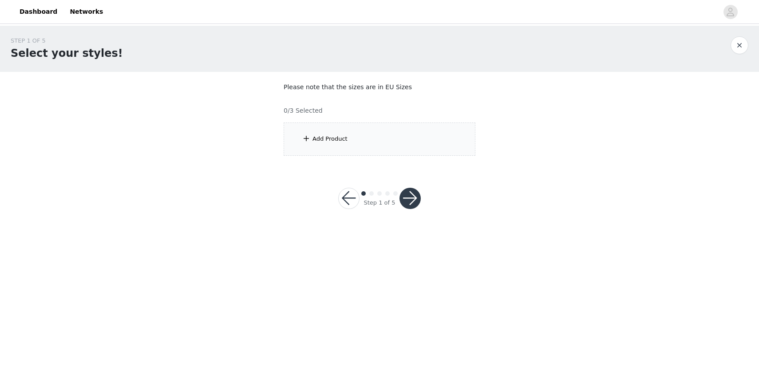
click at [381, 144] on div "Add Product" at bounding box center [380, 138] width 192 height 33
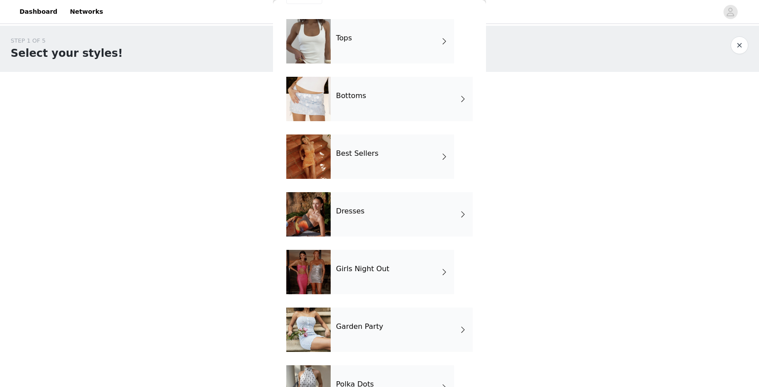
scroll to position [28, 0]
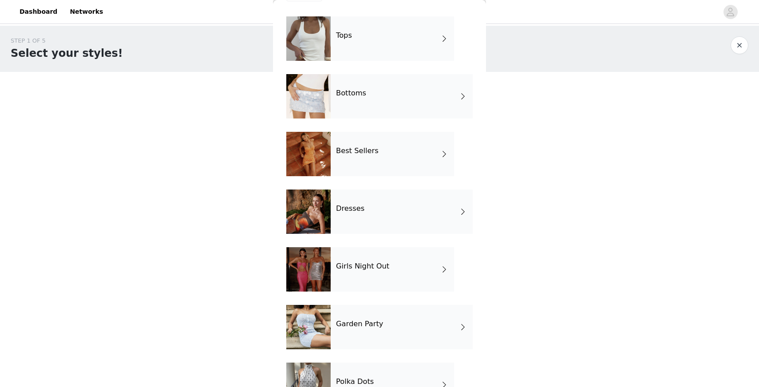
click at [375, 276] on div "Girls Night Out" at bounding box center [392, 269] width 123 height 44
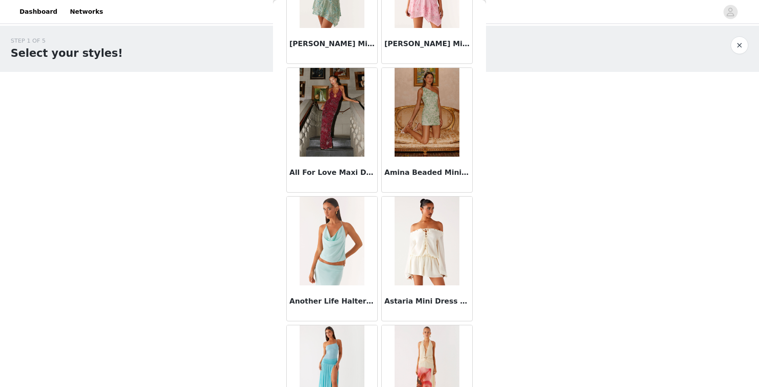
scroll to position [363, 0]
click at [414, 221] on img at bounding box center [426, 241] width 65 height 89
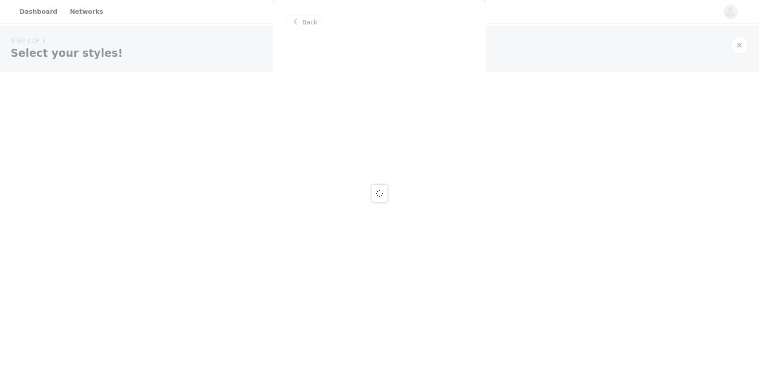
scroll to position [0, 0]
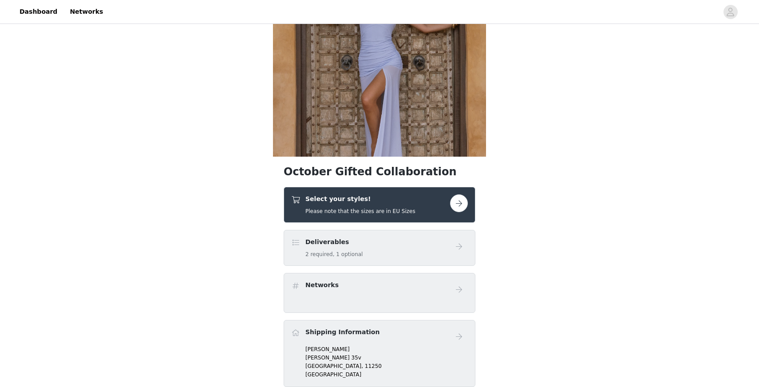
click at [375, 201] on h4 "Select your styles!" at bounding box center [360, 198] width 110 height 9
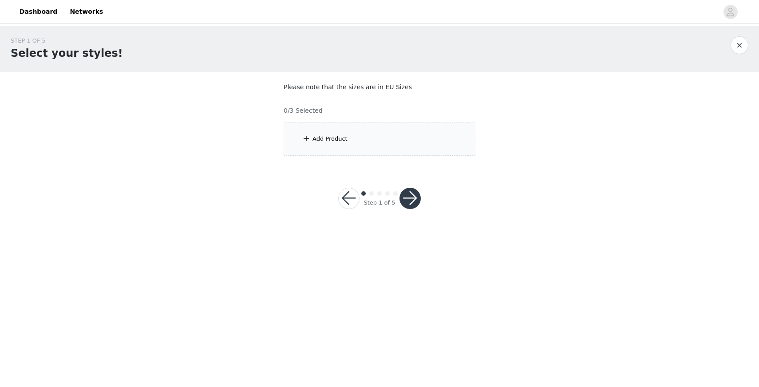
click at [399, 137] on div "Add Product" at bounding box center [380, 138] width 192 height 33
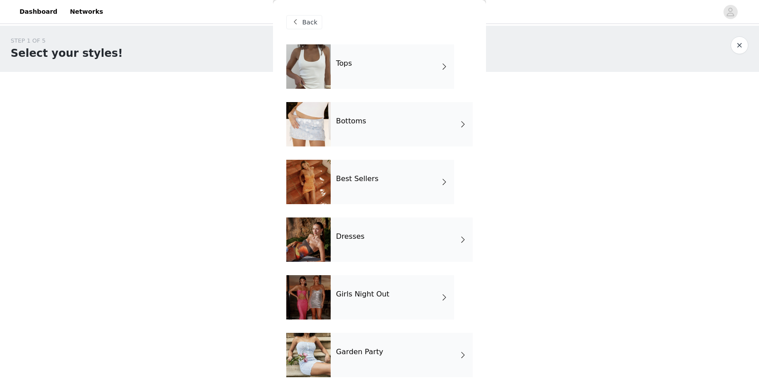
click at [382, 289] on div "Girls Night Out" at bounding box center [392, 297] width 123 height 44
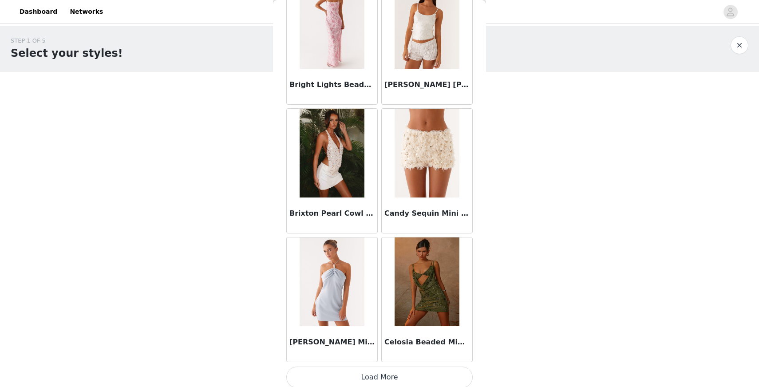
scroll to position [971, 0]
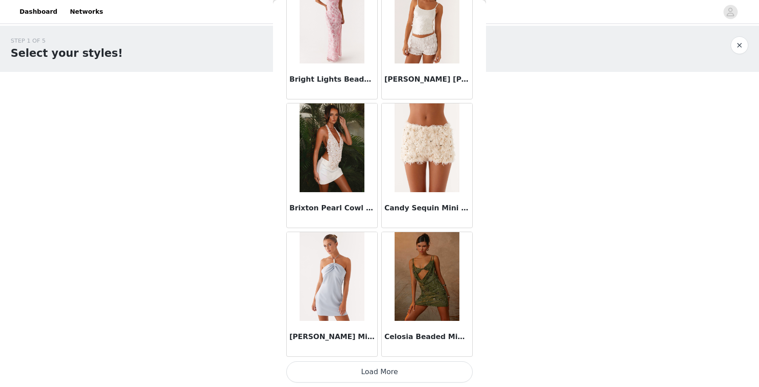
click at [379, 374] on button "Load More" at bounding box center [379, 371] width 186 height 21
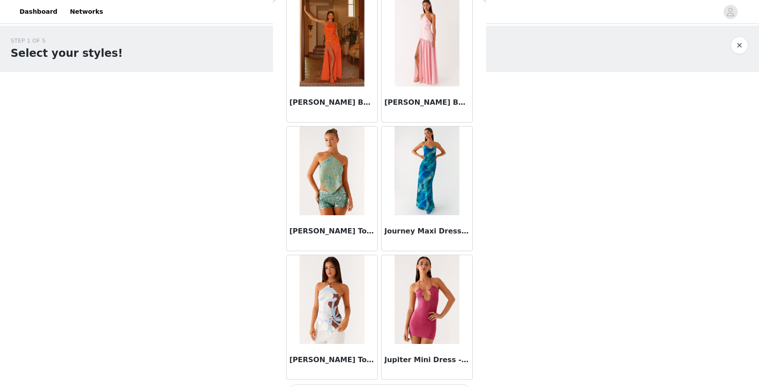
scroll to position [2258, 0]
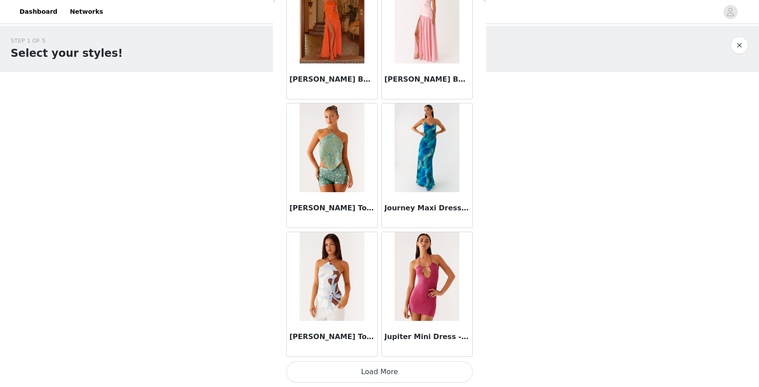
click at [397, 375] on button "Load More" at bounding box center [379, 371] width 186 height 21
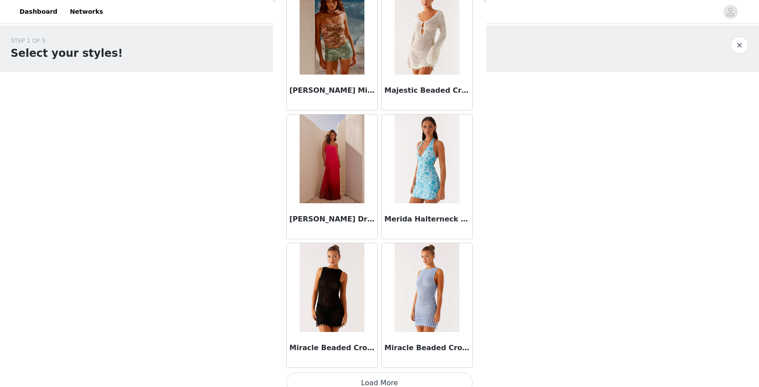
scroll to position [3545, 0]
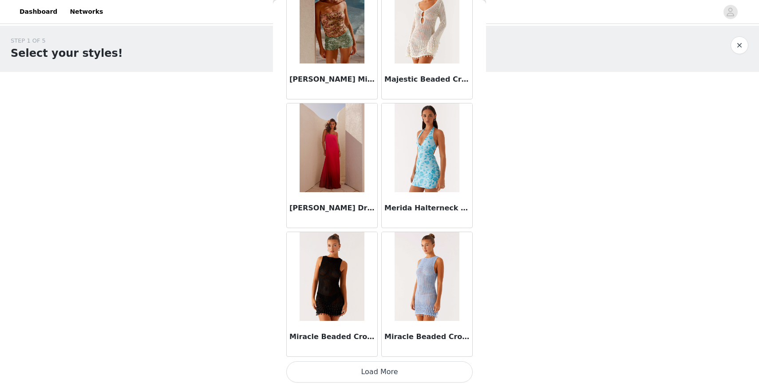
click at [351, 366] on button "Load More" at bounding box center [379, 371] width 186 height 21
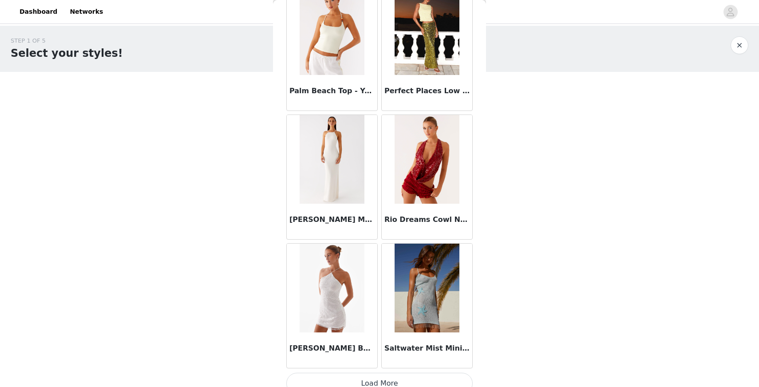
scroll to position [4832, 0]
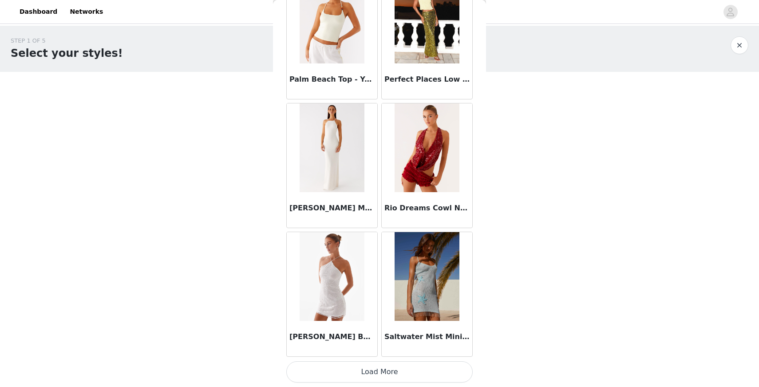
click at [384, 378] on button "Load More" at bounding box center [379, 371] width 186 height 21
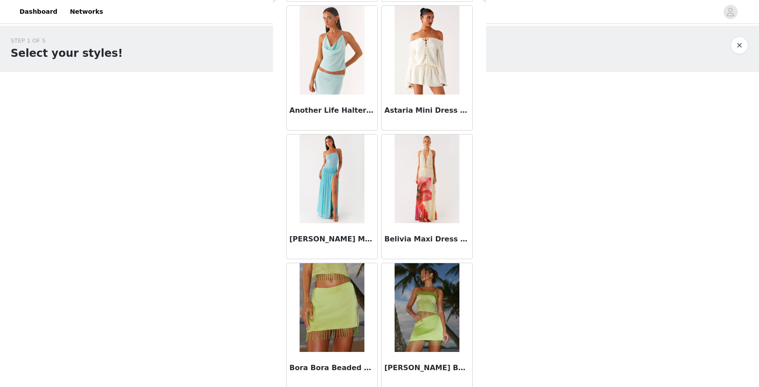
scroll to position [596, 0]
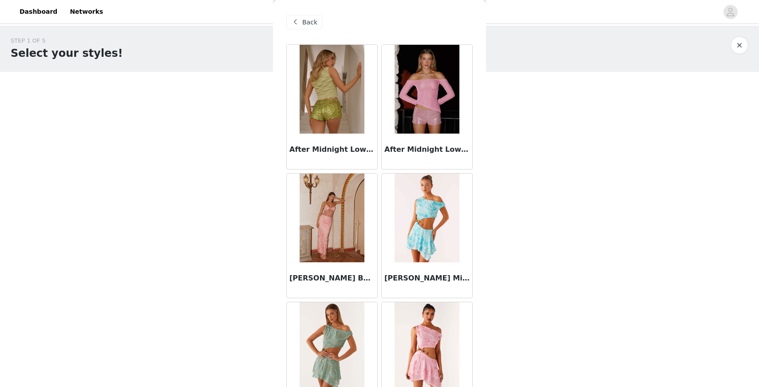
click at [300, 24] on span at bounding box center [295, 22] width 11 height 11
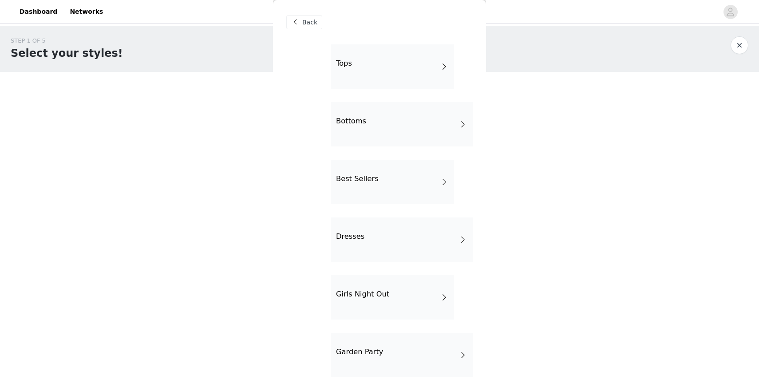
scroll to position [61, 0]
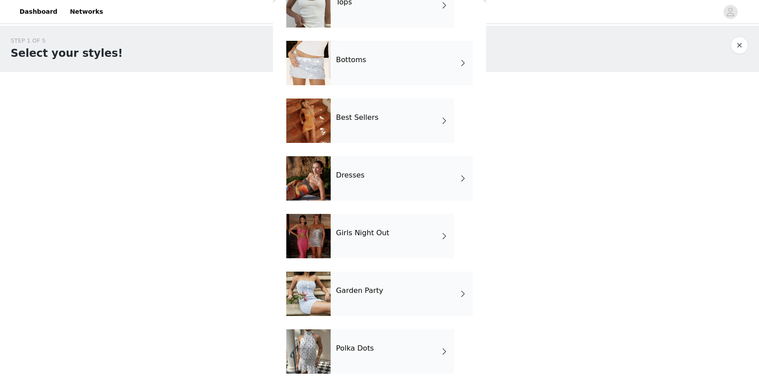
click at [367, 327] on div "Tops Bottoms Best Sellers Dresses Girls Night Out Garden Party Polka Dots" at bounding box center [379, 185] width 186 height 404
click at [365, 357] on div "Polka Dots" at bounding box center [392, 351] width 123 height 44
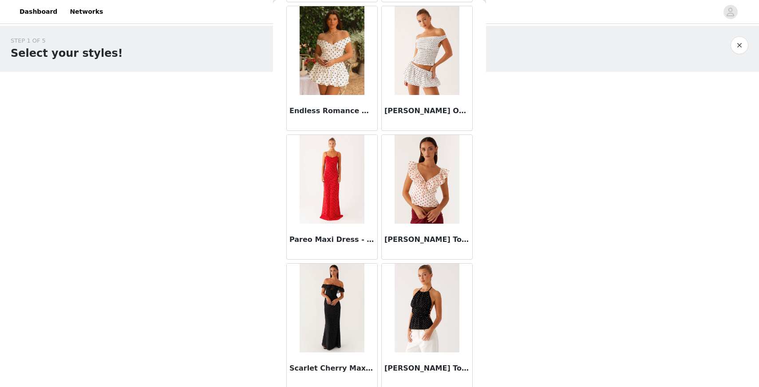
scroll to position [428, 0]
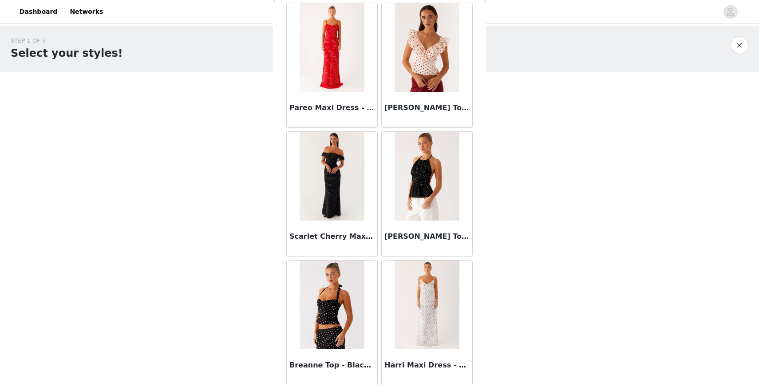
click at [339, 197] on img at bounding box center [332, 176] width 64 height 89
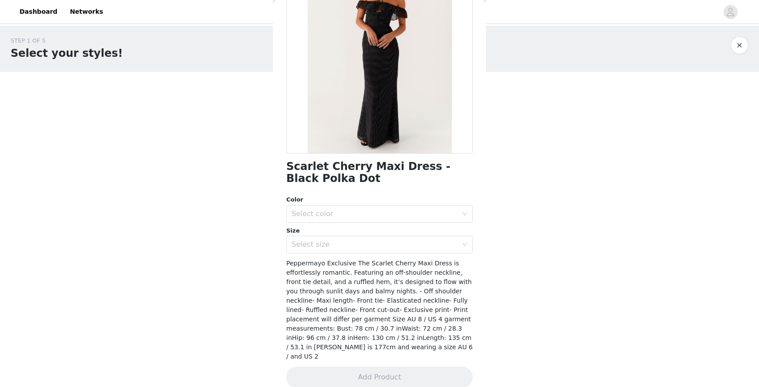
scroll to position [93, 0]
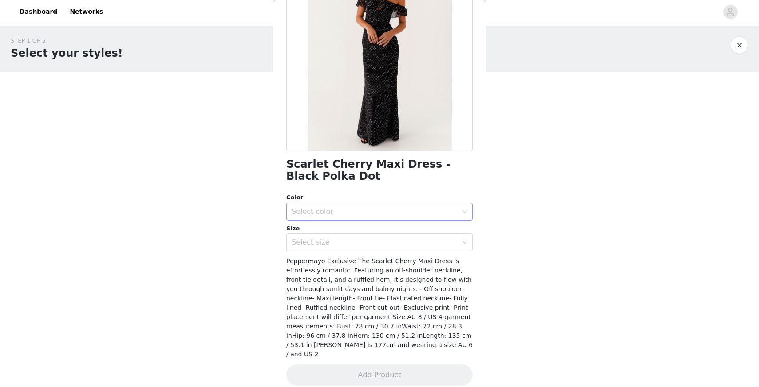
click at [334, 212] on div "Select color" at bounding box center [375, 211] width 166 height 9
click at [333, 228] on li "Black Polka Dot" at bounding box center [379, 231] width 186 height 14
click at [335, 242] on div "Select size" at bounding box center [375, 242] width 166 height 9
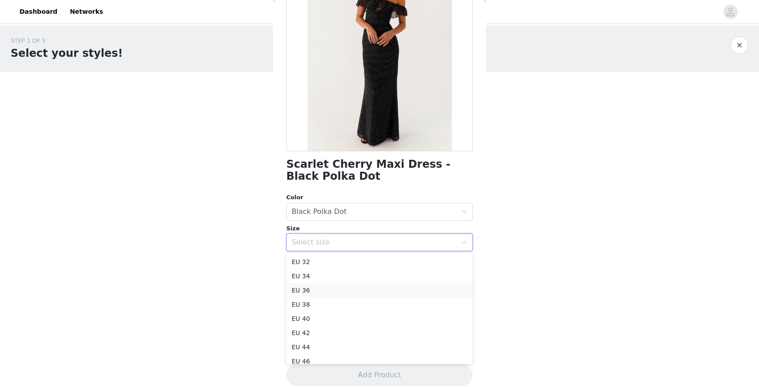
click at [326, 292] on li "EU 36" at bounding box center [379, 290] width 186 height 14
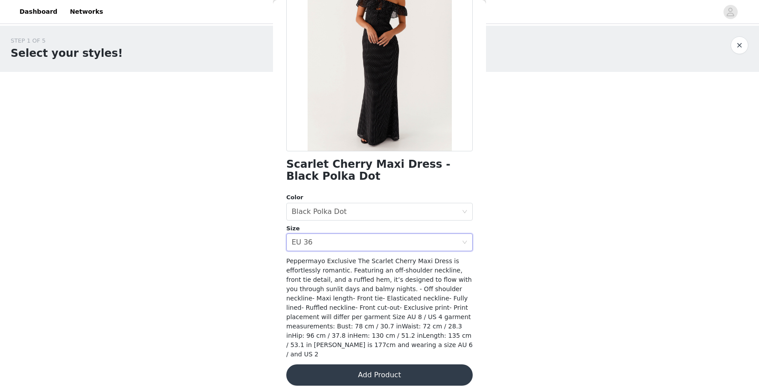
click at [367, 364] on button "Add Product" at bounding box center [379, 374] width 186 height 21
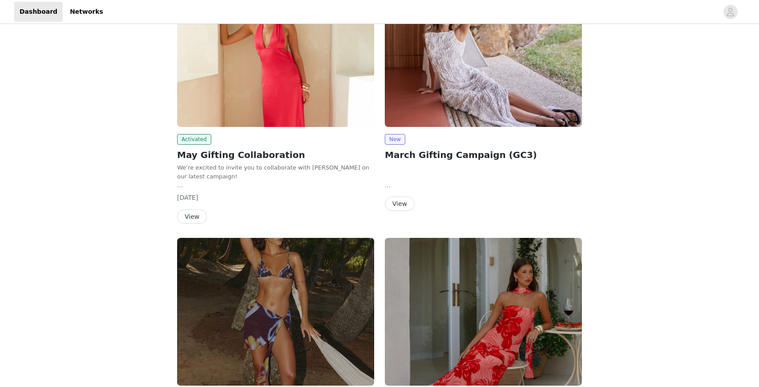
scroll to position [420, 0]
